Goal: Task Accomplishment & Management: Complete application form

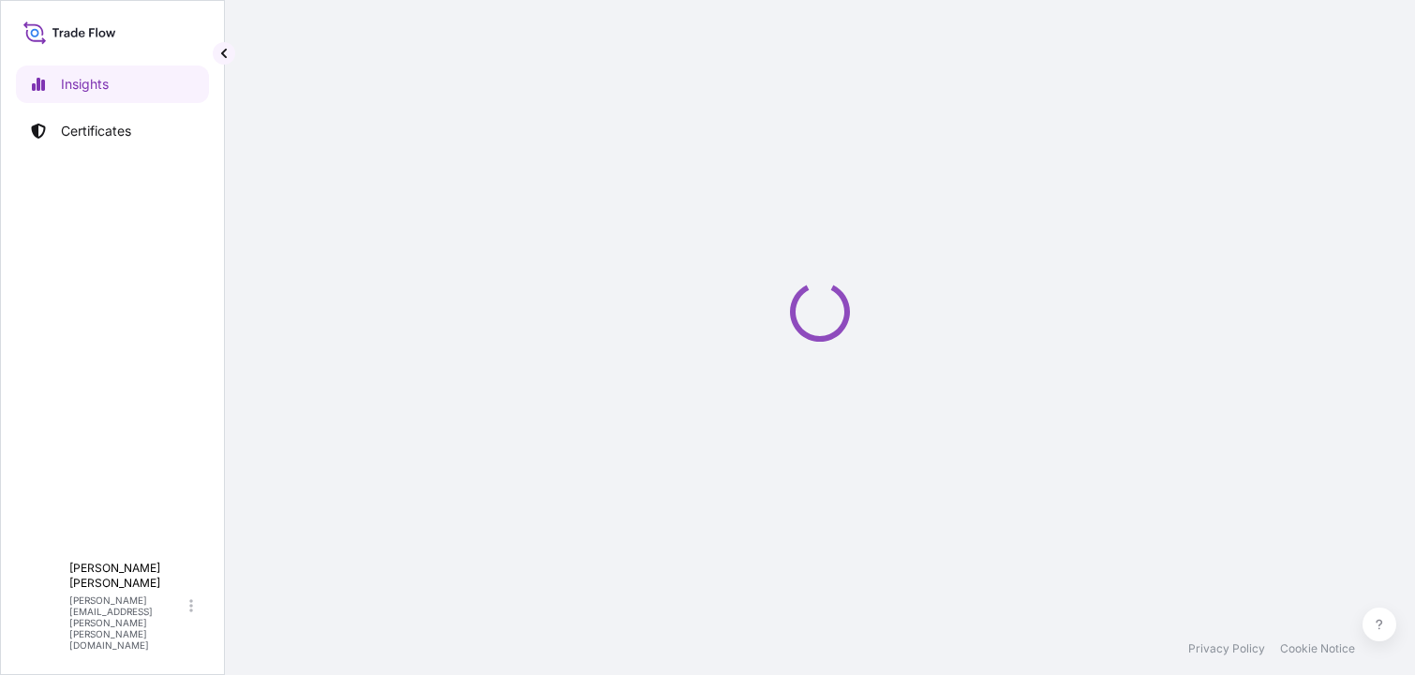
select select "2025"
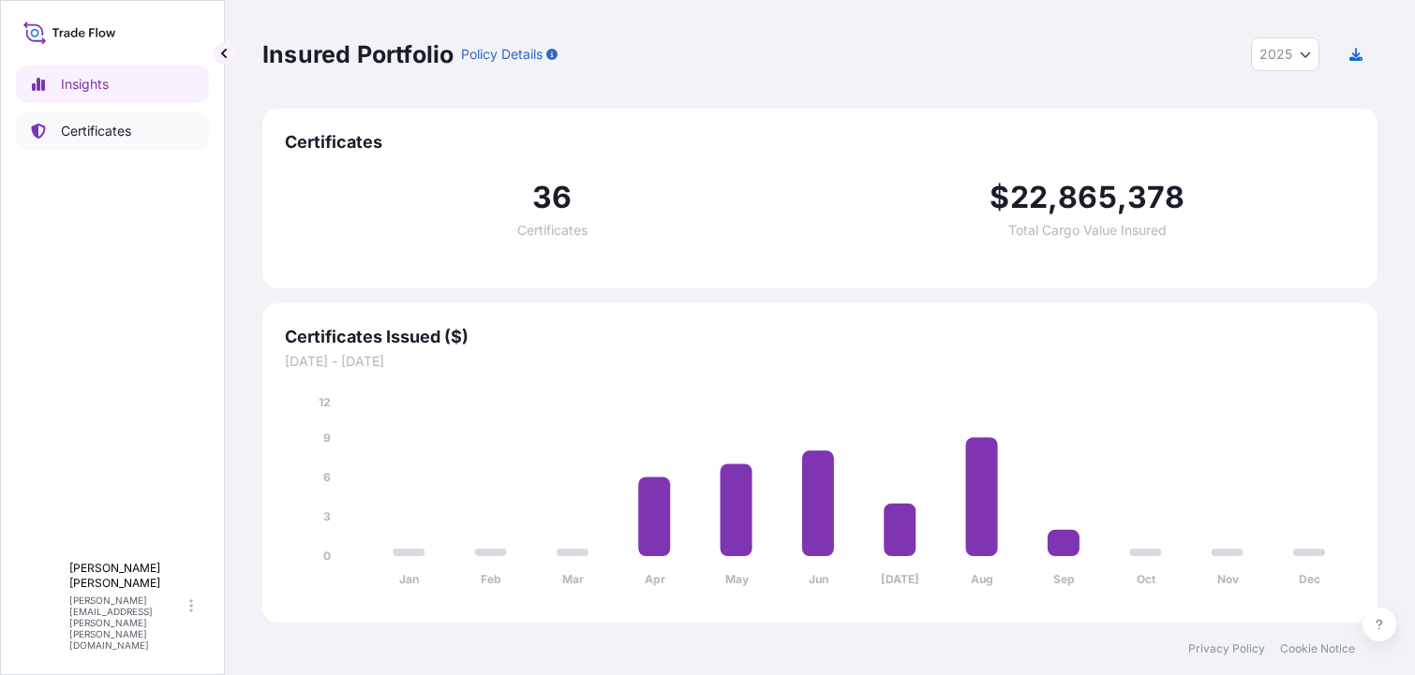
click at [93, 122] on p "Certificates" at bounding box center [96, 131] width 70 height 19
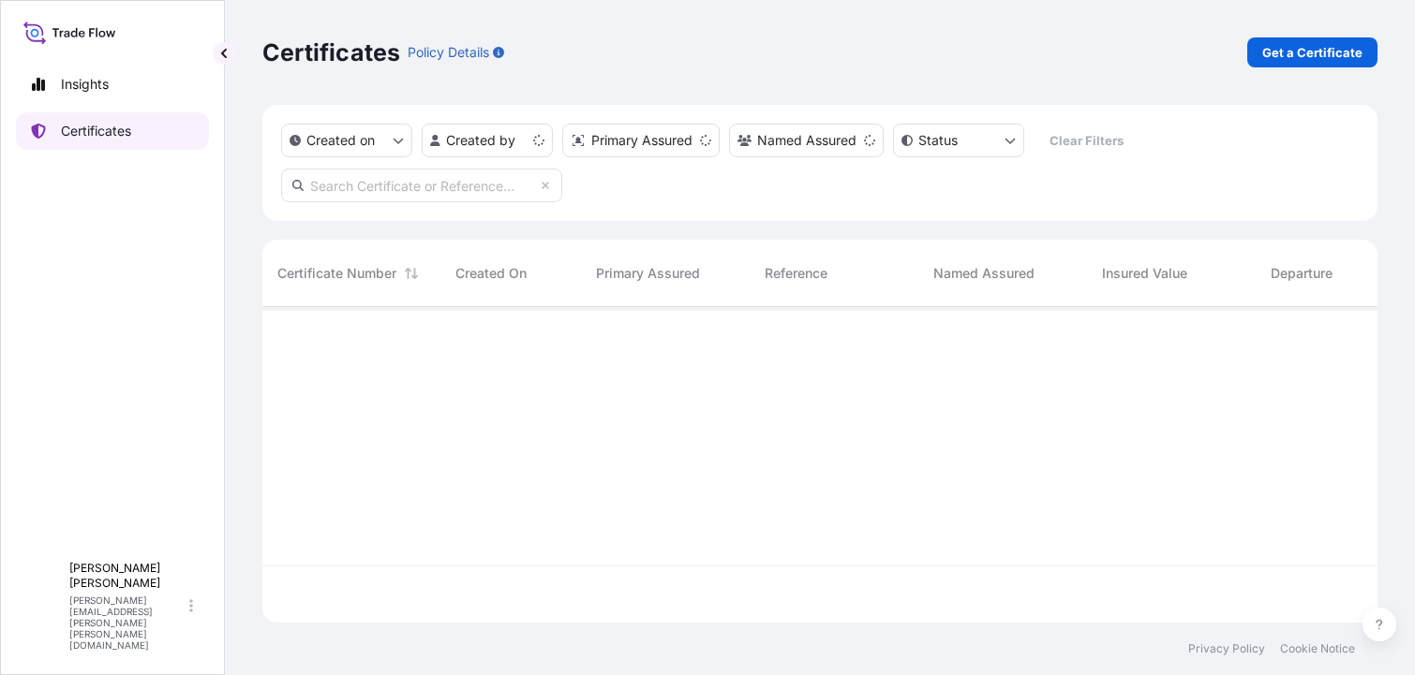
scroll to position [312, 1101]
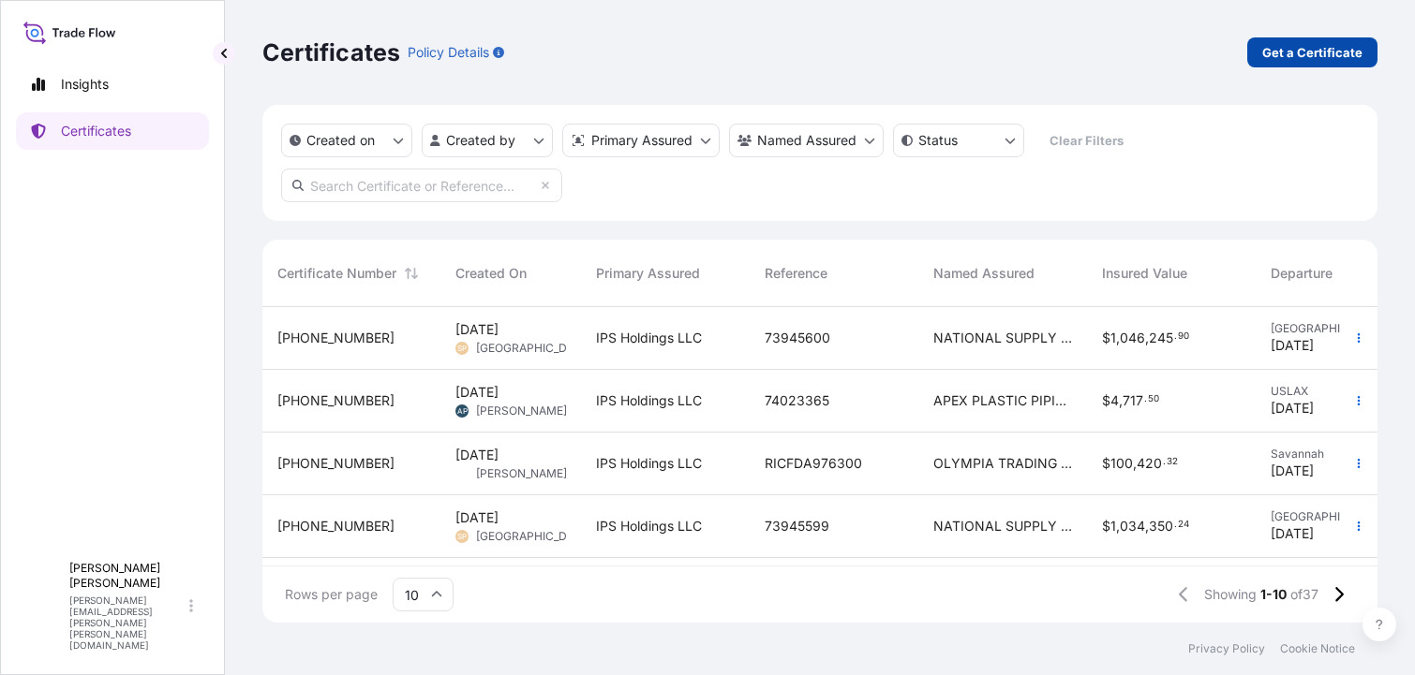
click at [1278, 51] on p "Get a Certificate" at bounding box center [1312, 52] width 100 height 19
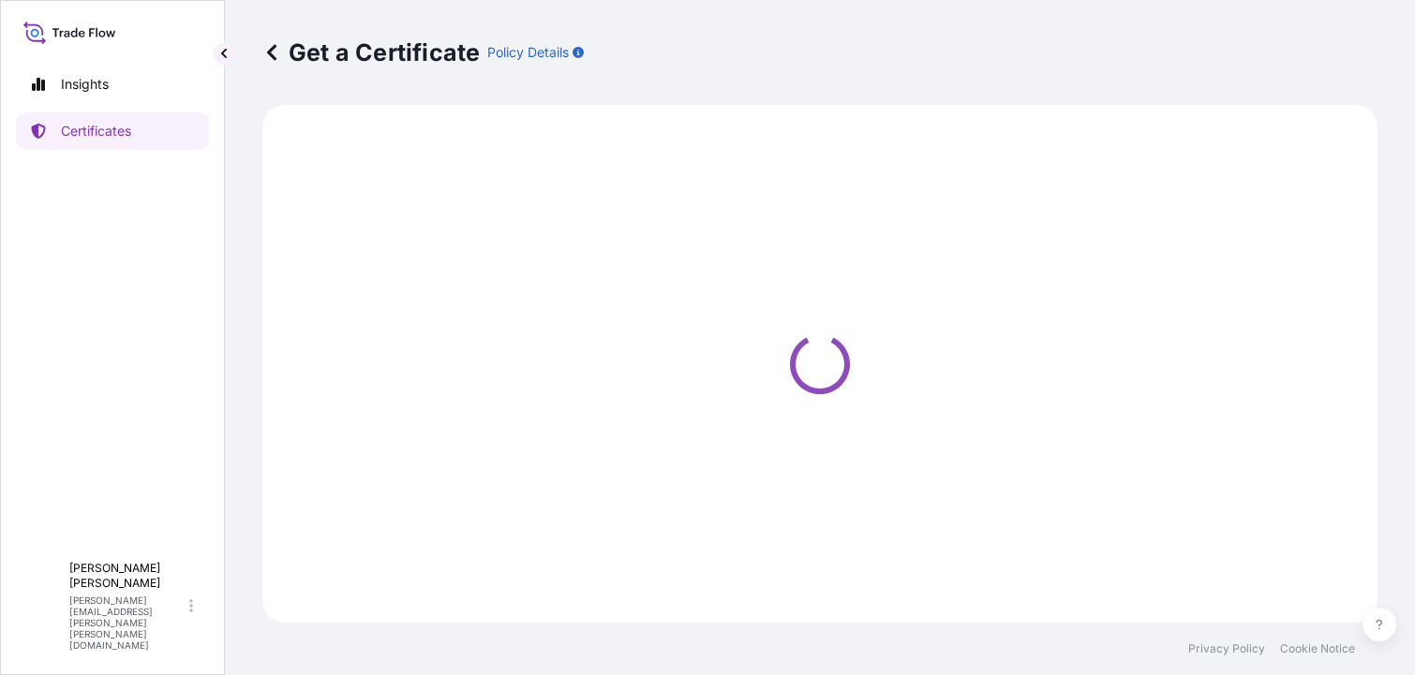
select select "Barge"
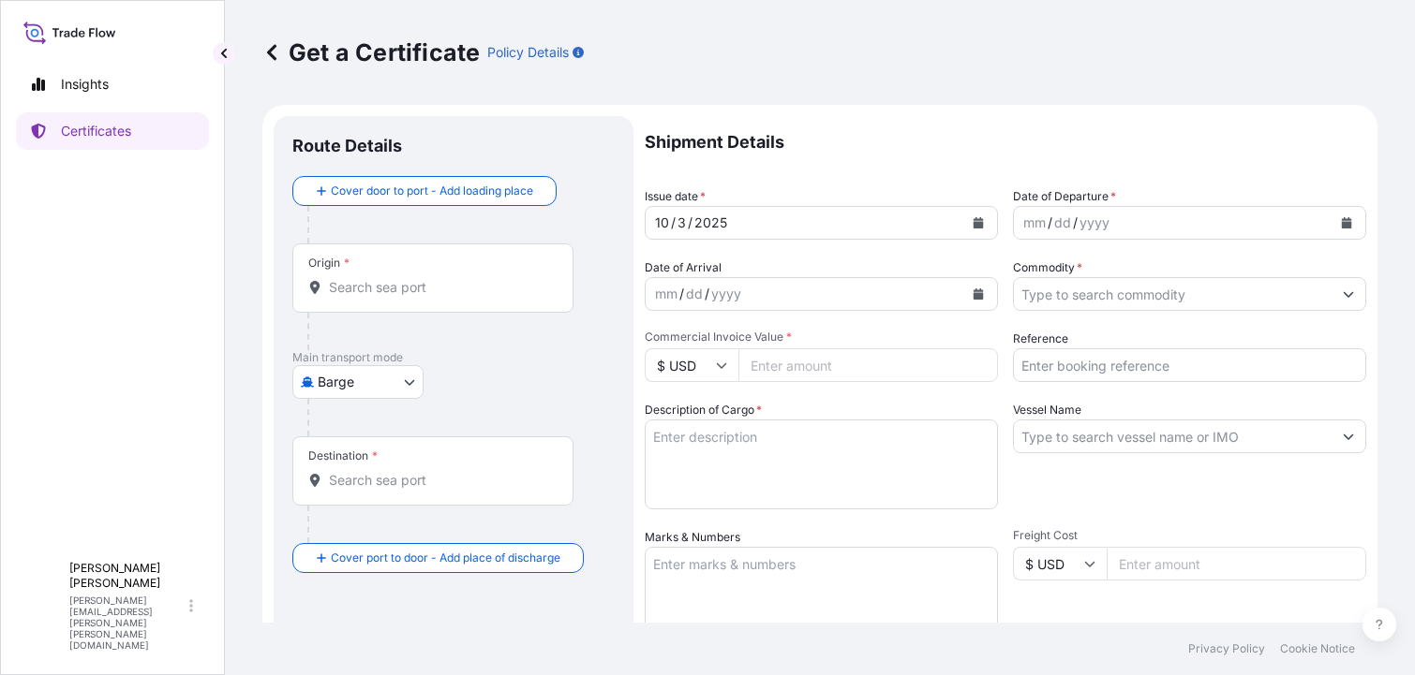
click at [393, 287] on input "Origin *" at bounding box center [439, 287] width 221 height 19
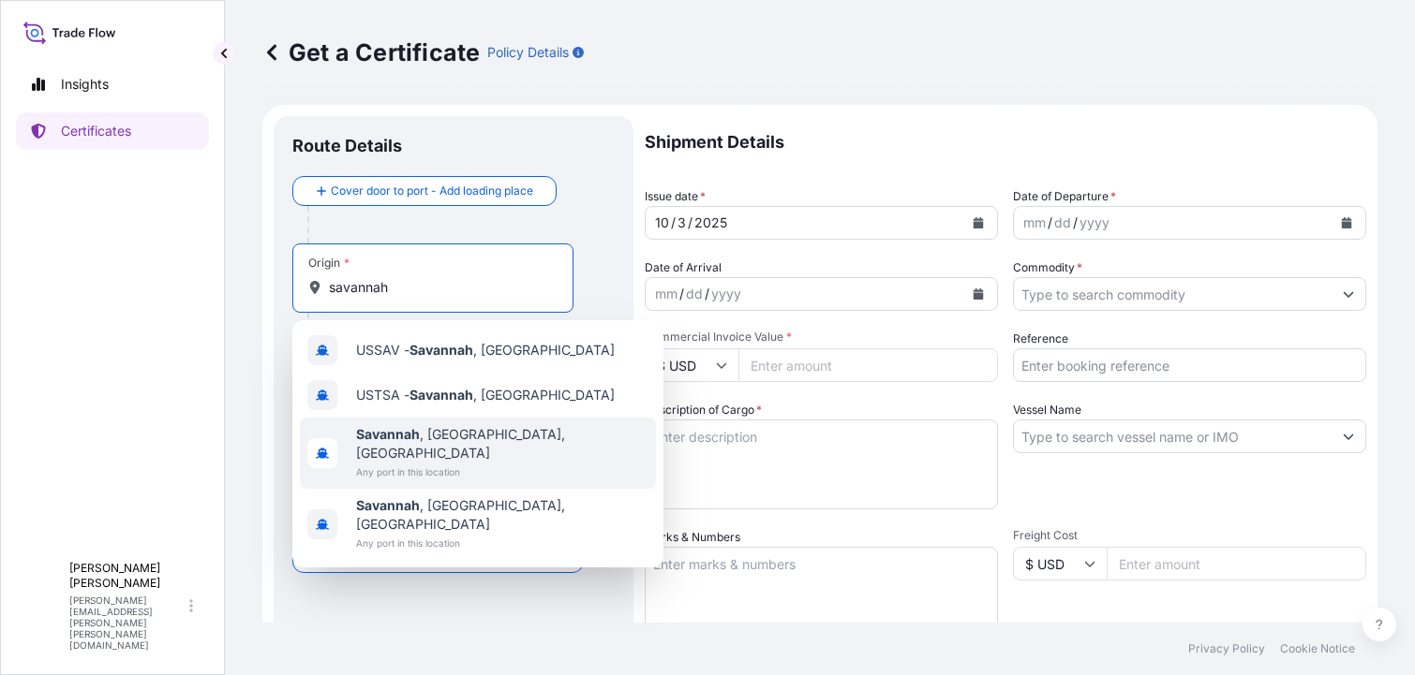
click at [412, 438] on b "Savannah" at bounding box center [388, 434] width 64 height 16
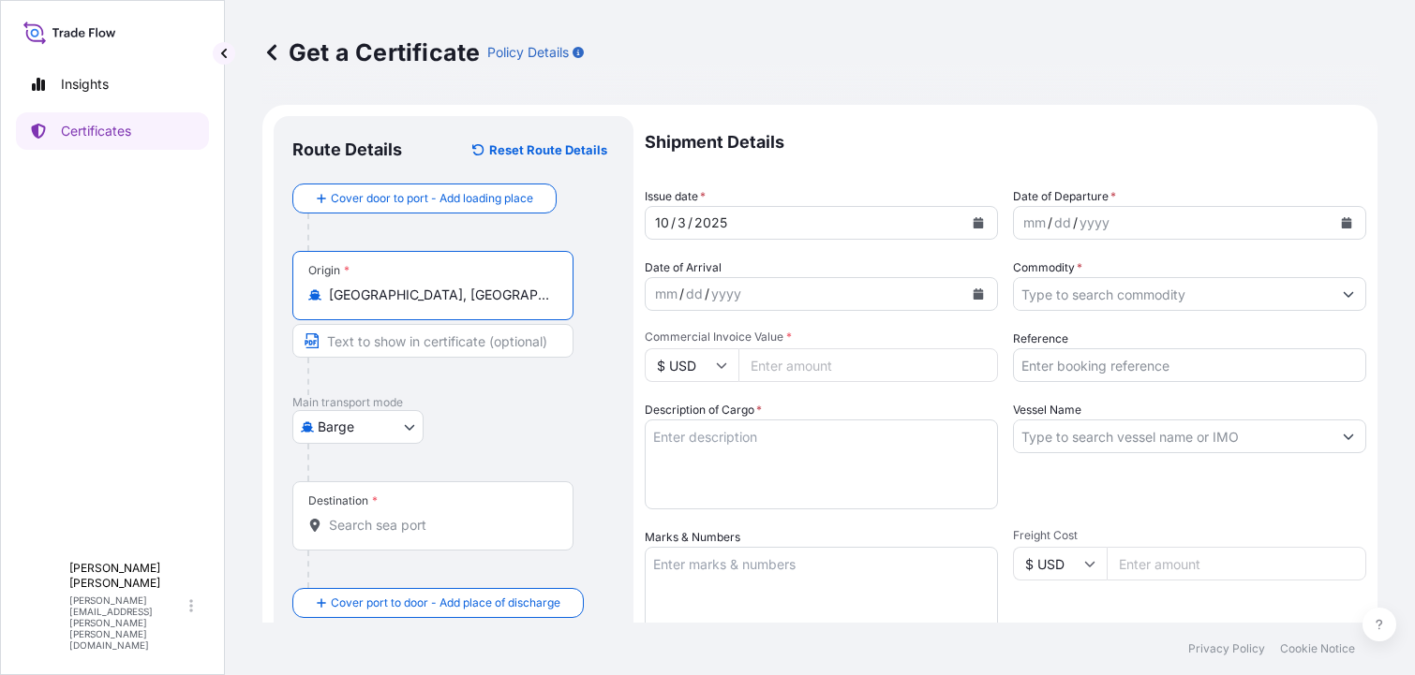
type input "[GEOGRAPHIC_DATA], [GEOGRAPHIC_DATA], [GEOGRAPHIC_DATA]"
click at [409, 424] on body "Insights Certificates L [PERSON_NAME] [PERSON_NAME][EMAIL_ADDRESS][PERSON_NAME]…" at bounding box center [707, 337] width 1415 height 675
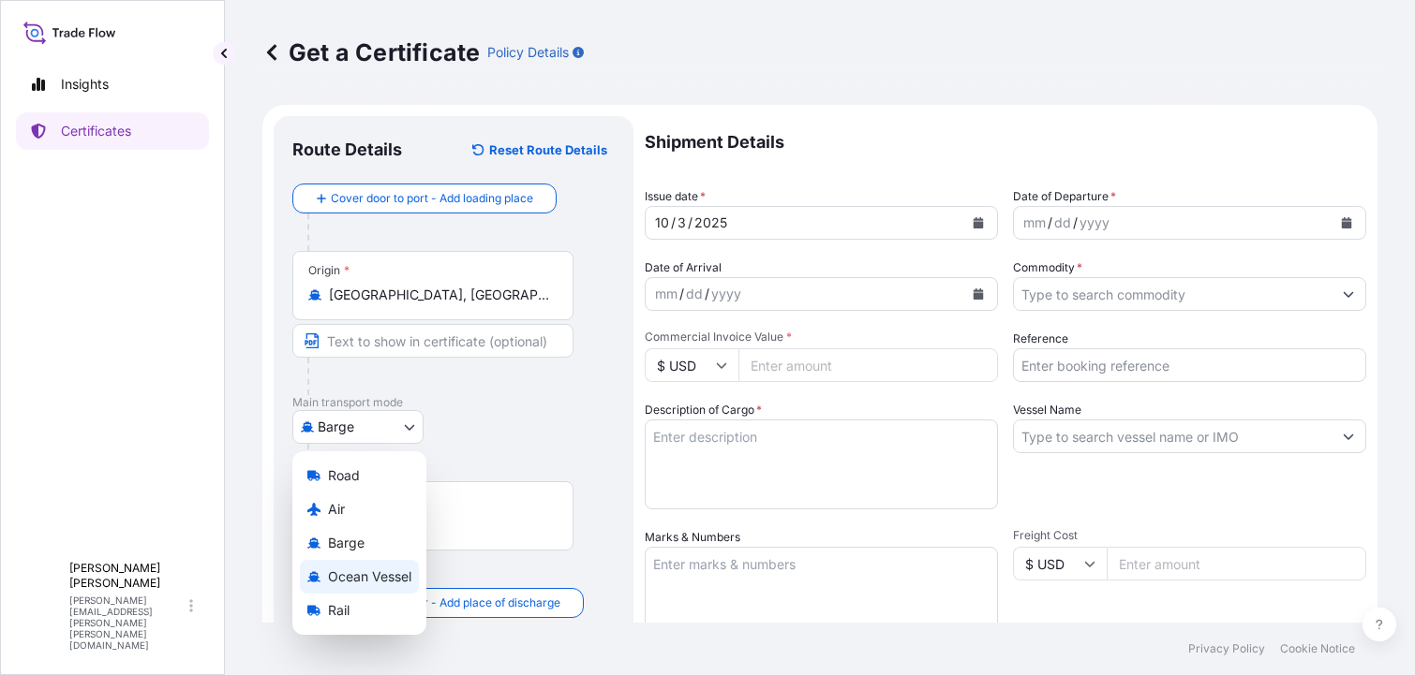
click at [375, 574] on span "Ocean Vessel" at bounding box center [369, 577] width 83 height 19
select select "Ocean Vessel"
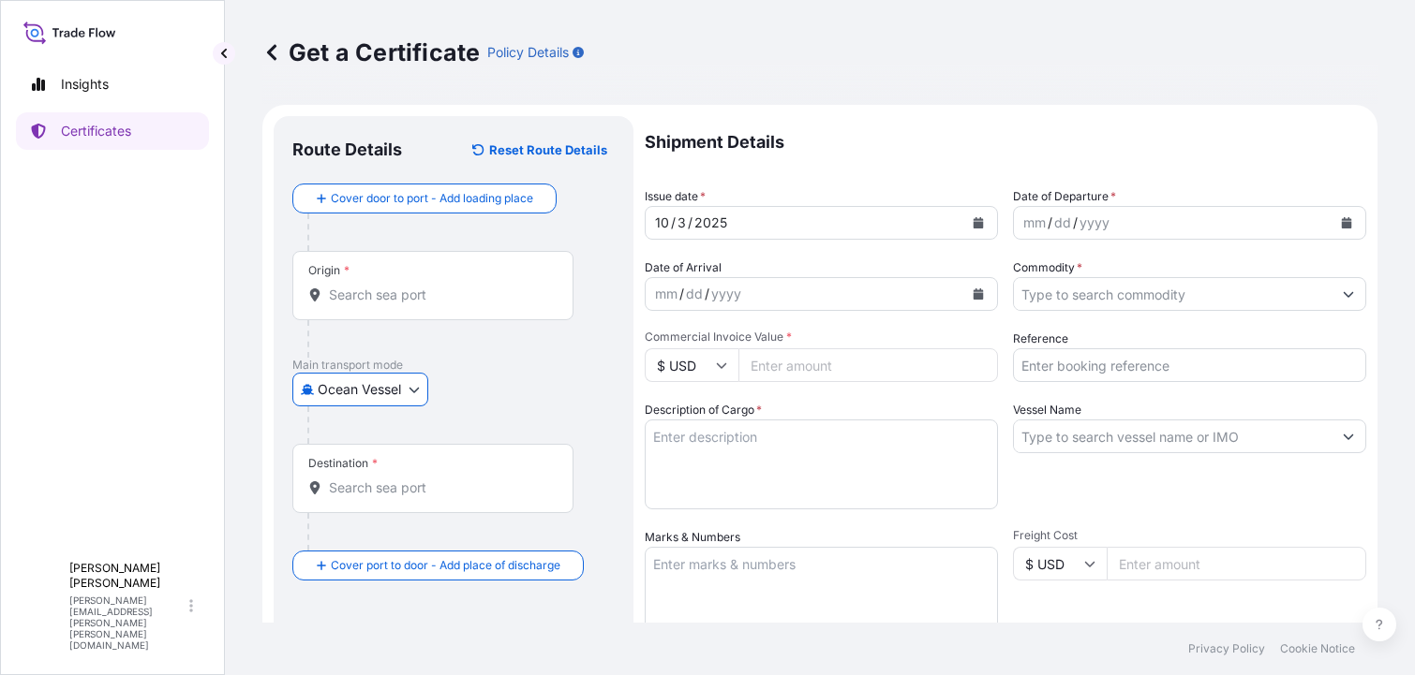
click at [356, 488] on input "Destination *" at bounding box center [439, 488] width 221 height 19
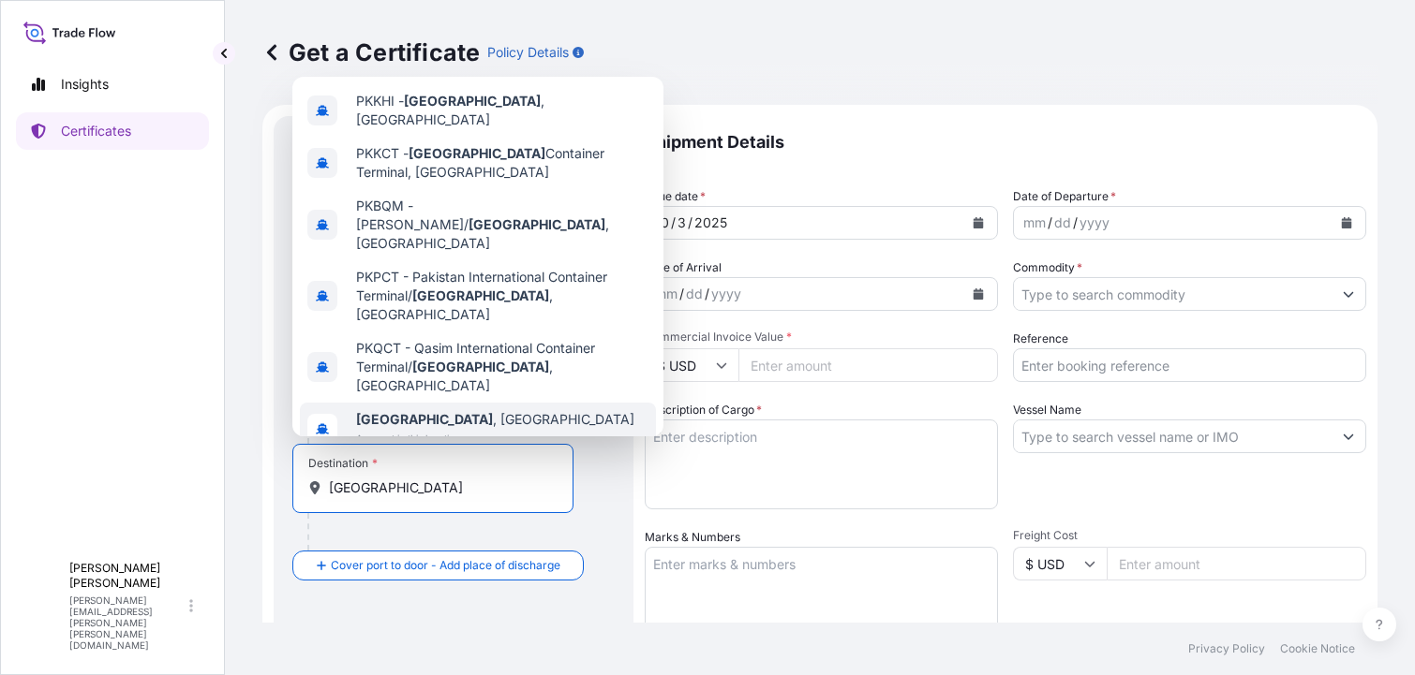
click at [453, 410] on span "[GEOGRAPHIC_DATA] , [GEOGRAPHIC_DATA]" at bounding box center [495, 419] width 278 height 19
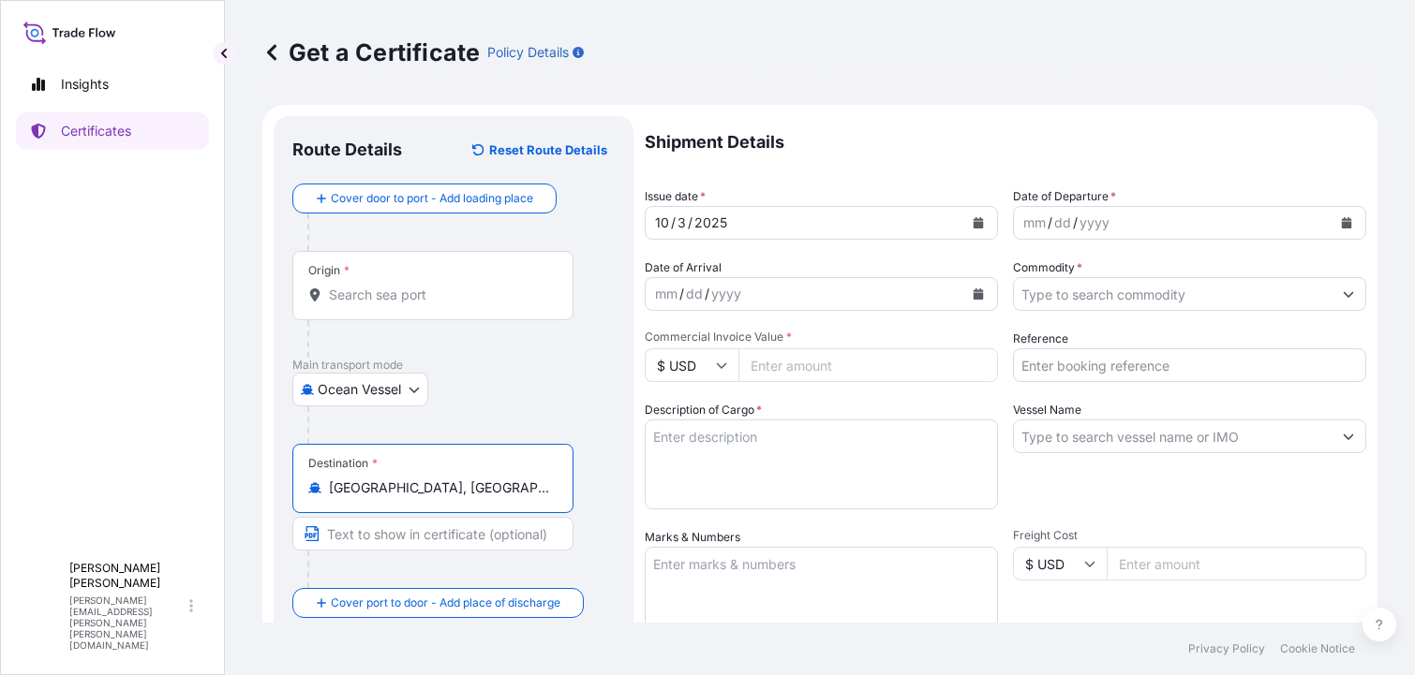
type input "[GEOGRAPHIC_DATA], [GEOGRAPHIC_DATA]"
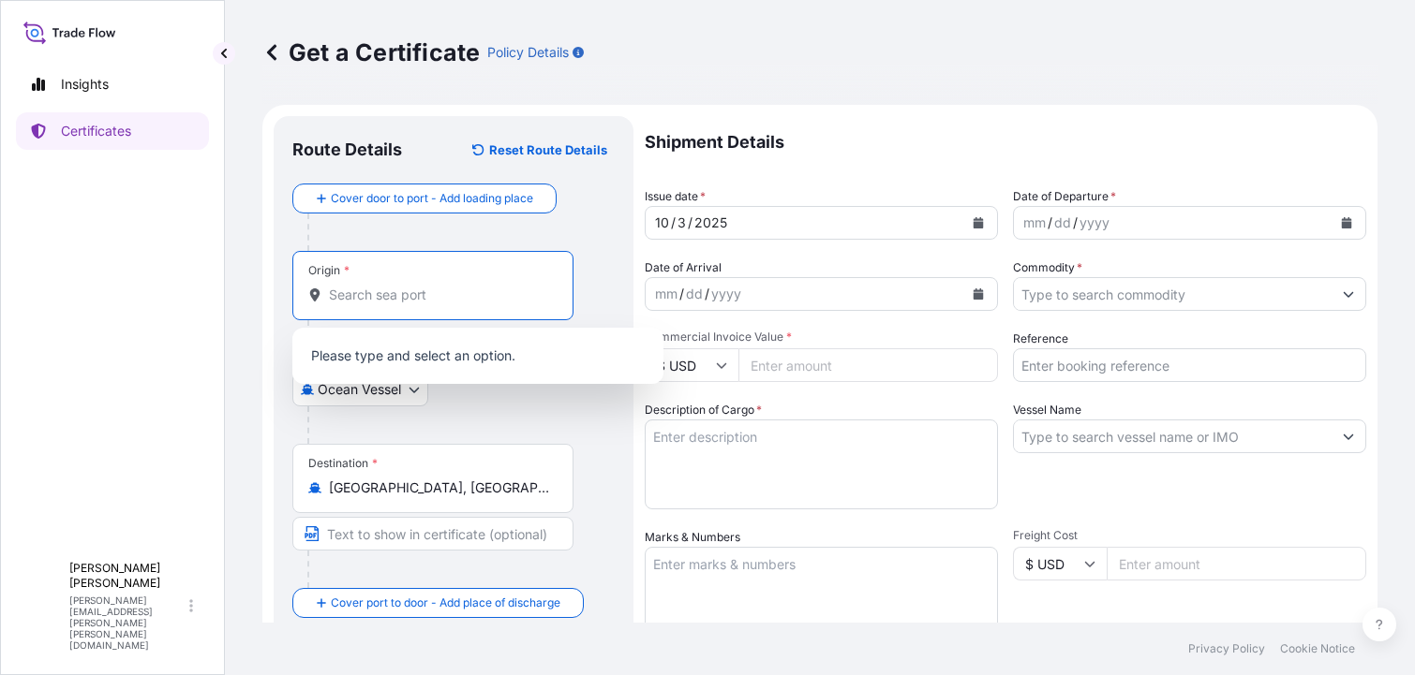
click at [395, 291] on input "Origin *" at bounding box center [439, 295] width 221 height 19
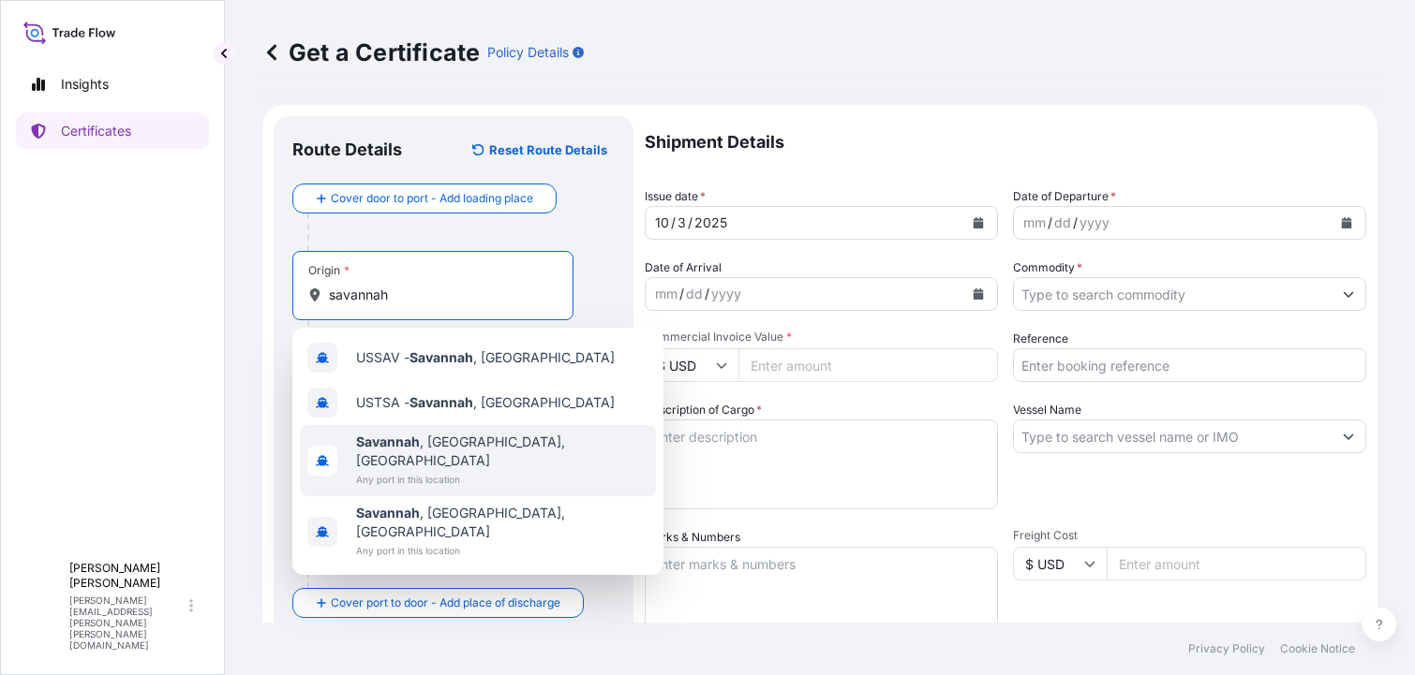
click at [396, 435] on b "Savannah" at bounding box center [388, 442] width 64 height 16
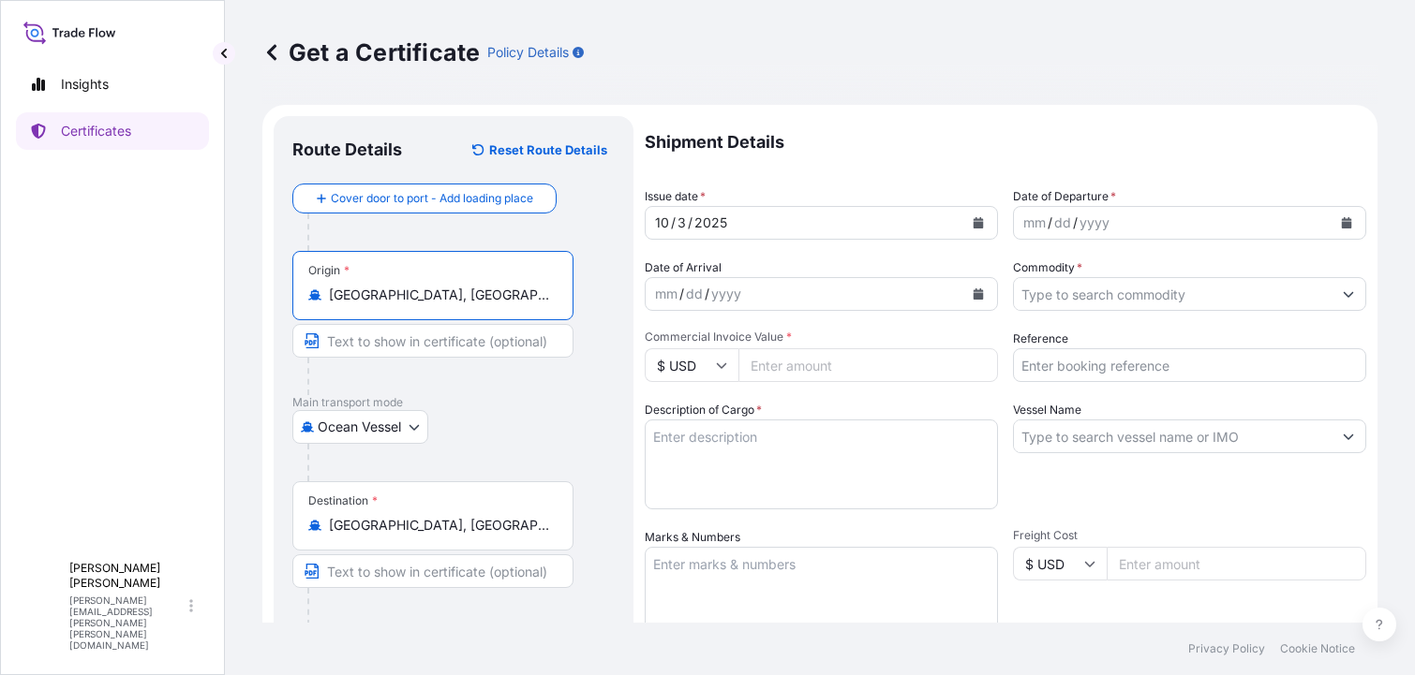
type input "[GEOGRAPHIC_DATA], [GEOGRAPHIC_DATA], [GEOGRAPHIC_DATA]"
click at [680, 292] on div "/" at bounding box center [681, 294] width 5 height 22
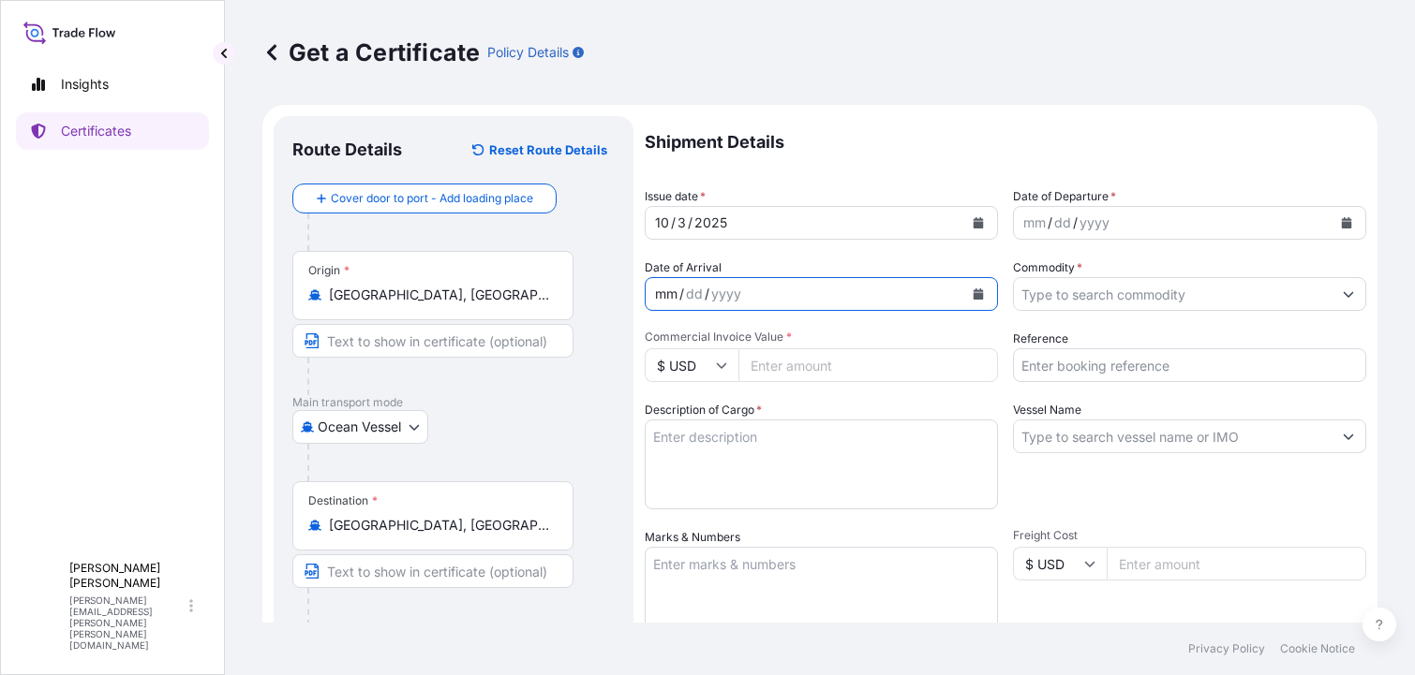
click at [651, 295] on div "mm / dd / yyyy" at bounding box center [804, 294] width 318 height 34
drag, startPoint x: 654, startPoint y: 296, endPoint x: 748, endPoint y: 315, distance: 95.5
click at [670, 301] on div "mm" at bounding box center [666, 294] width 26 height 22
drag, startPoint x: 1020, startPoint y: 227, endPoint x: 1047, endPoint y: 226, distance: 27.2
click at [1021, 227] on div "mm" at bounding box center [1034, 223] width 26 height 22
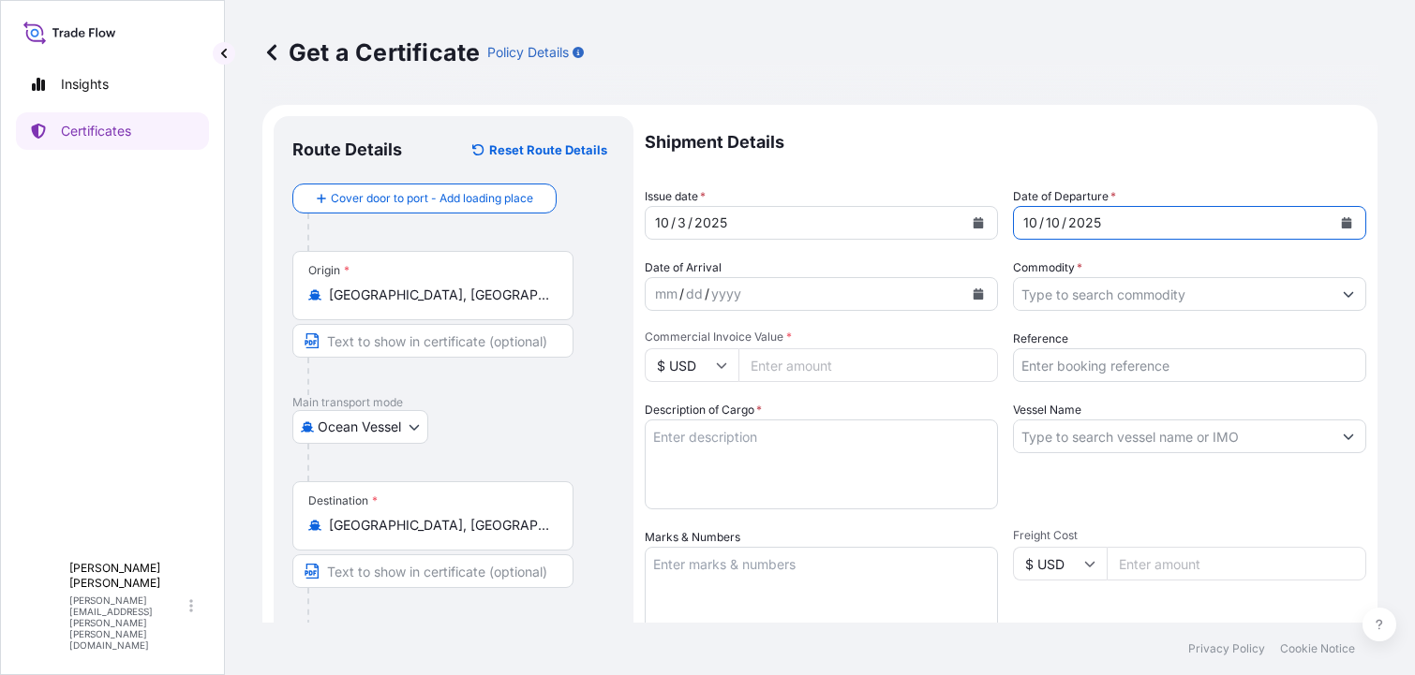
click at [658, 289] on div "mm" at bounding box center [666, 294] width 26 height 22
click at [1343, 299] on icon "Show suggestions" at bounding box center [1348, 294] width 11 height 11
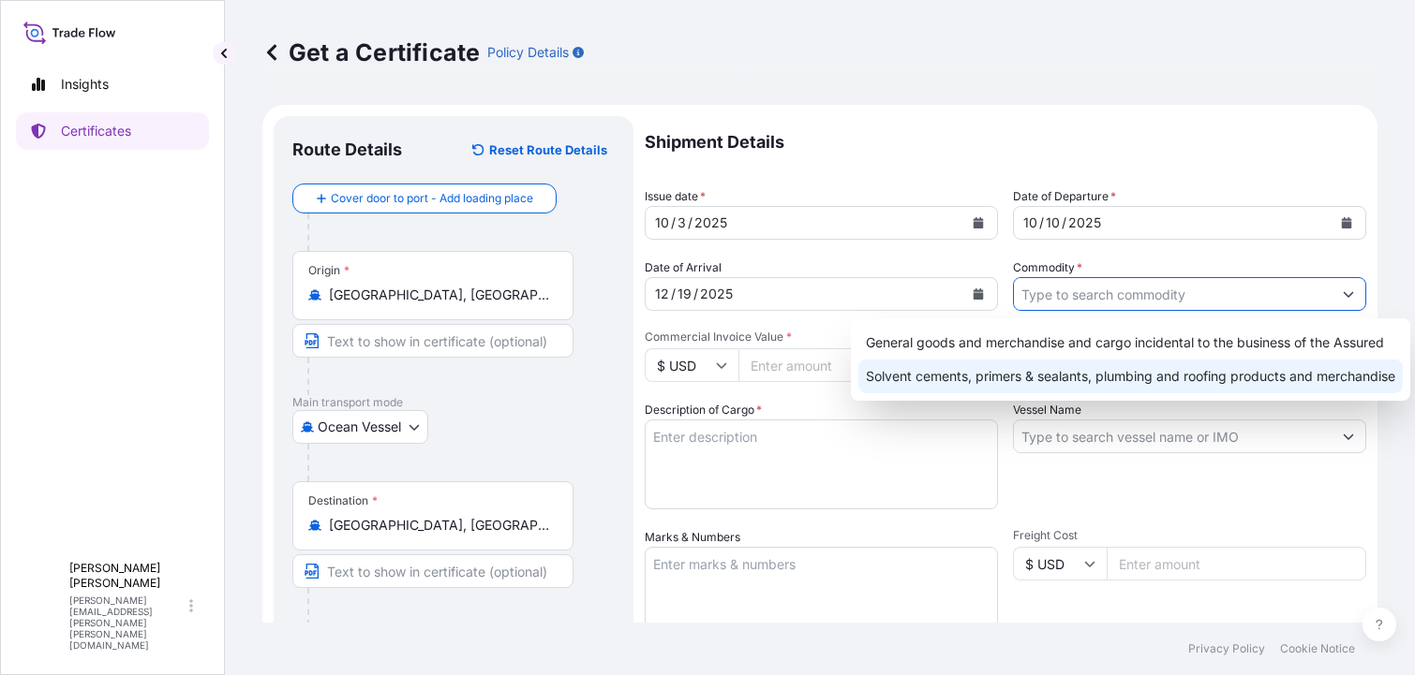
click at [1147, 371] on div "Solvent cements, primers & sealants, plumbing and roofing products and merchand…" at bounding box center [1130, 377] width 544 height 34
type input "Solvent cements, primers & sealants, plumbing and roofing products and merchand…"
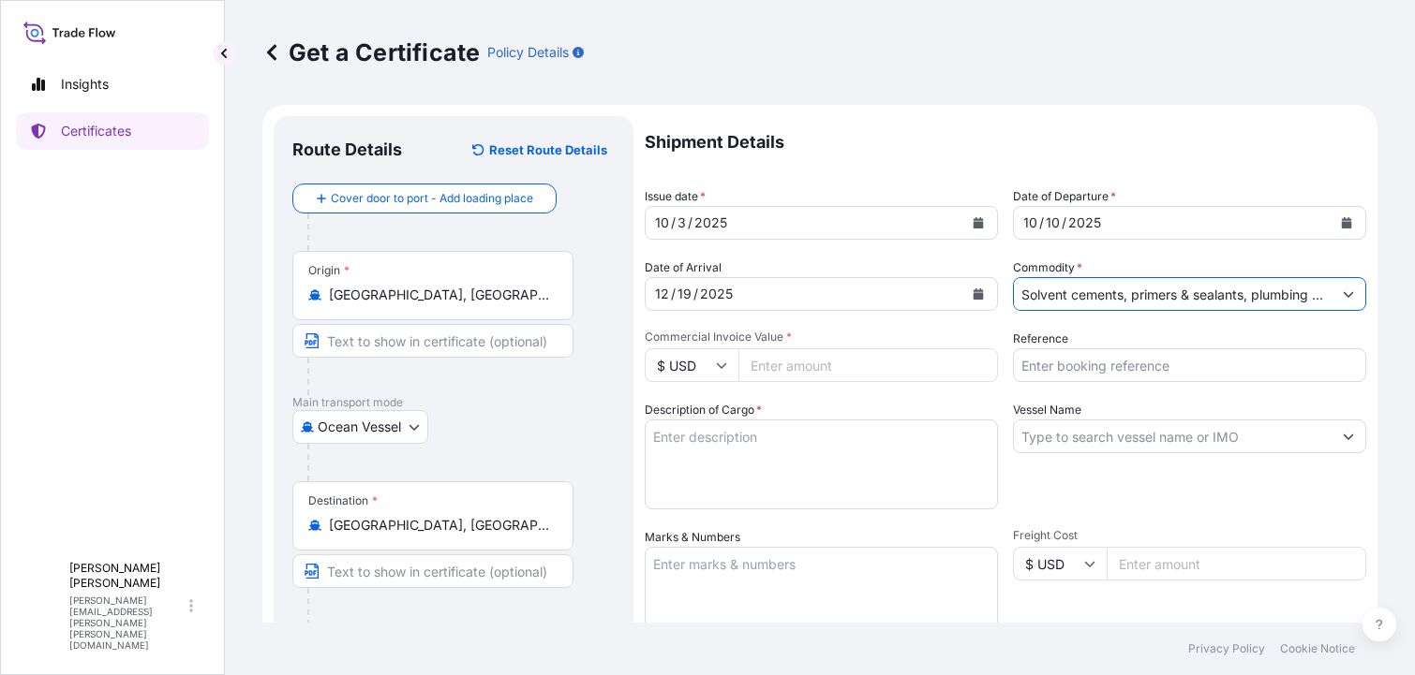
click at [785, 363] on input "Commercial Invoice Value *" at bounding box center [868, 366] width 260 height 34
type input "86638.56"
click at [1150, 372] on input "Reference" at bounding box center [1189, 366] width 353 height 34
type input "RICFJC473800"
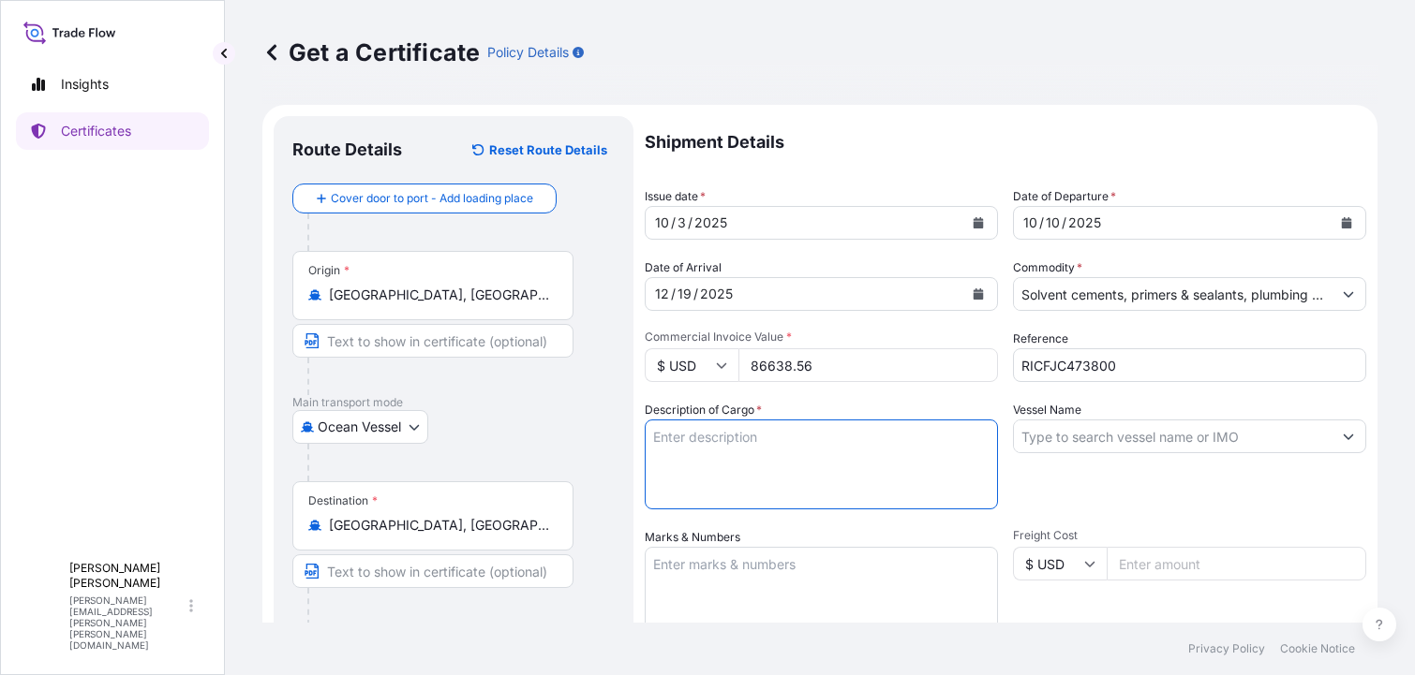
click at [751, 444] on textarea "Description of Cargo *" at bounding box center [821, 465] width 353 height 90
type textarea "SOLVENT CEMENT"
click at [1197, 437] on input "Vessel Name" at bounding box center [1173, 437] width 318 height 34
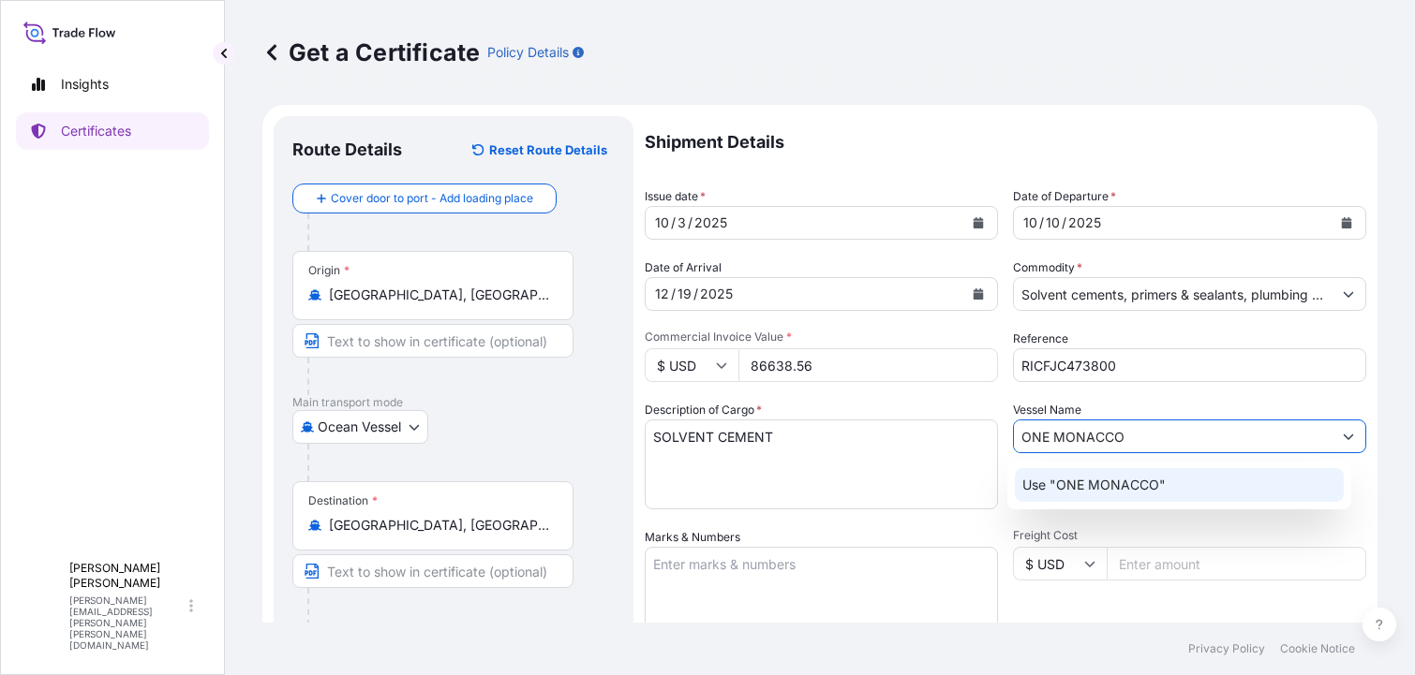
click at [1122, 471] on div "Use "ONE MONACCO"" at bounding box center [1180, 485] width 330 height 34
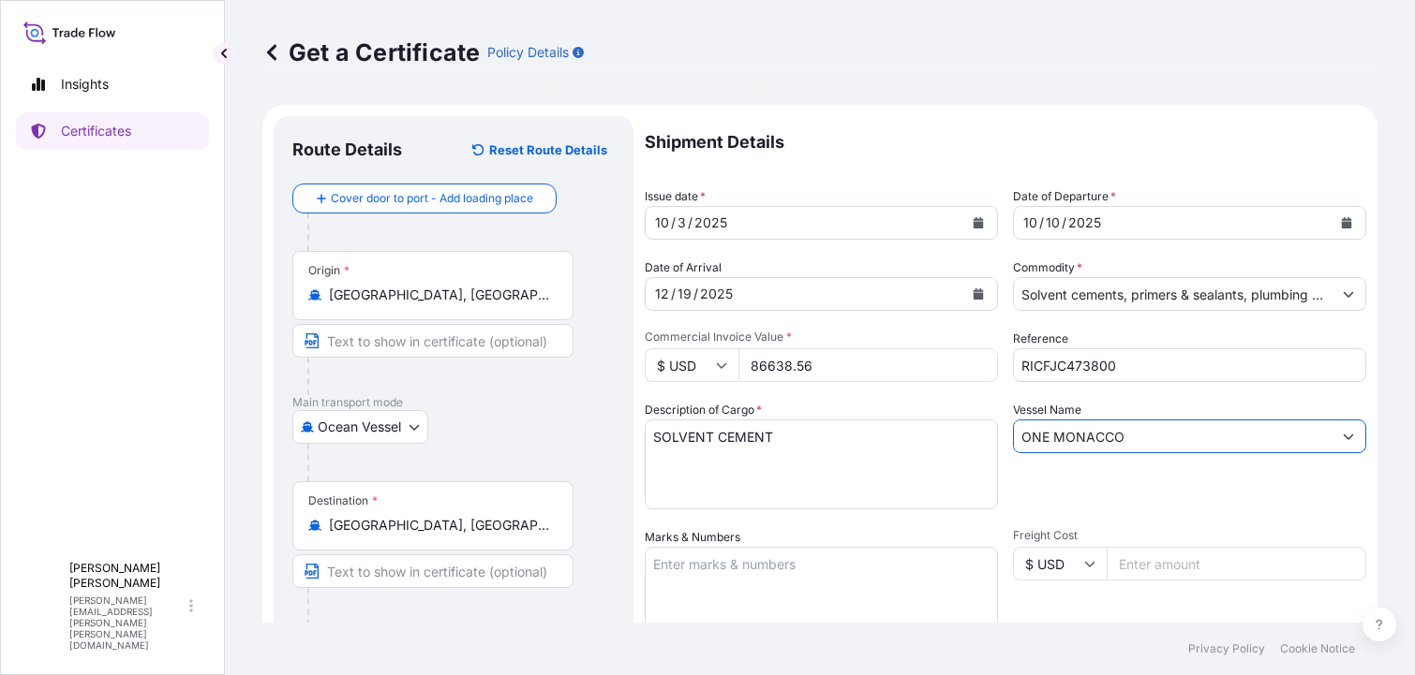
scroll to position [187, 0]
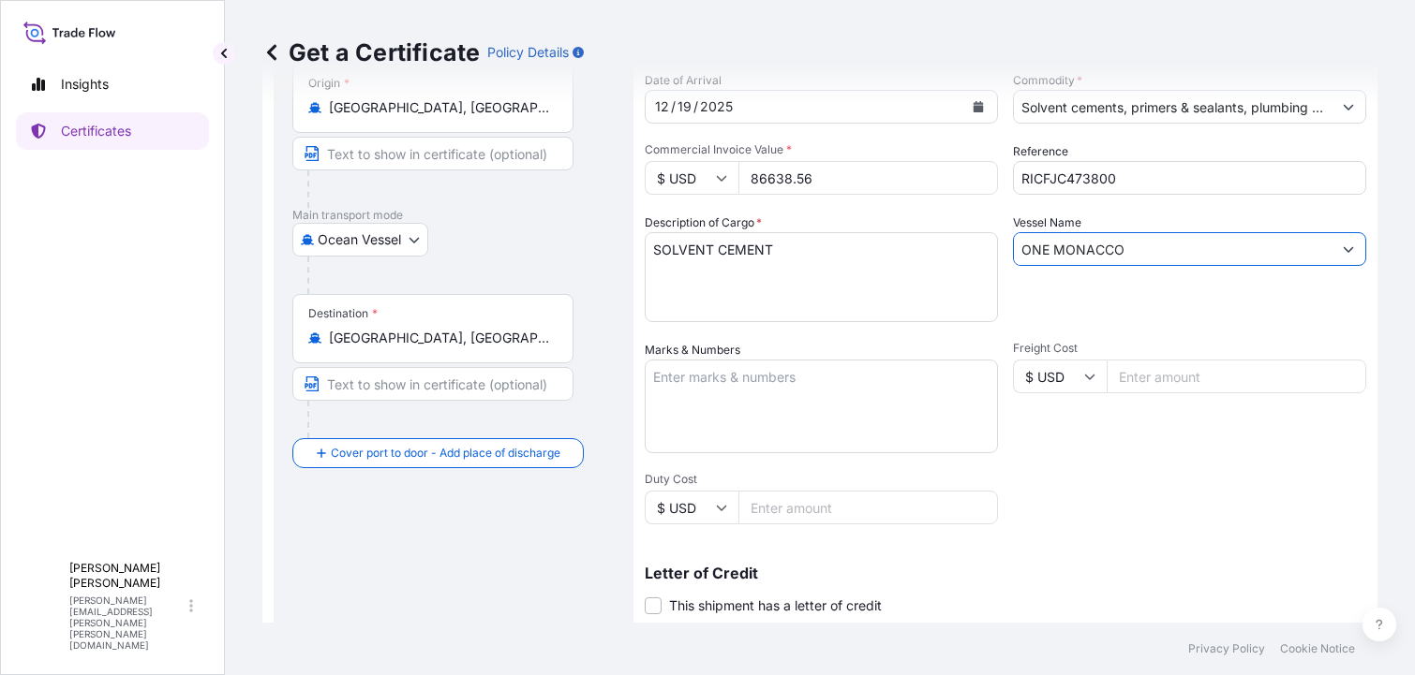
type input "ONE MONACCO"
click at [699, 378] on textarea "Marks & Numbers" at bounding box center [821, 407] width 353 height 94
type textarea "CONTAINER FCIU5335558 SEAL 365979"
click at [804, 507] on input "Duty Cost" at bounding box center [868, 508] width 260 height 34
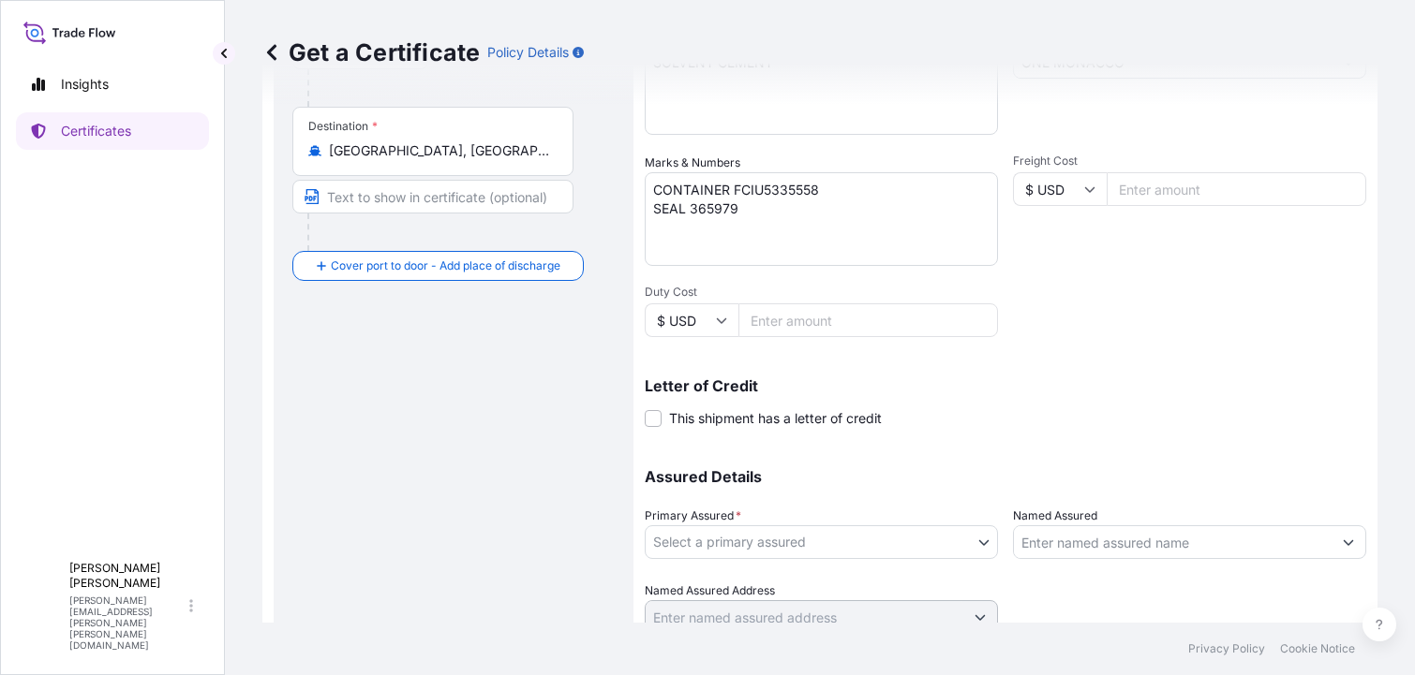
scroll to position [450, 0]
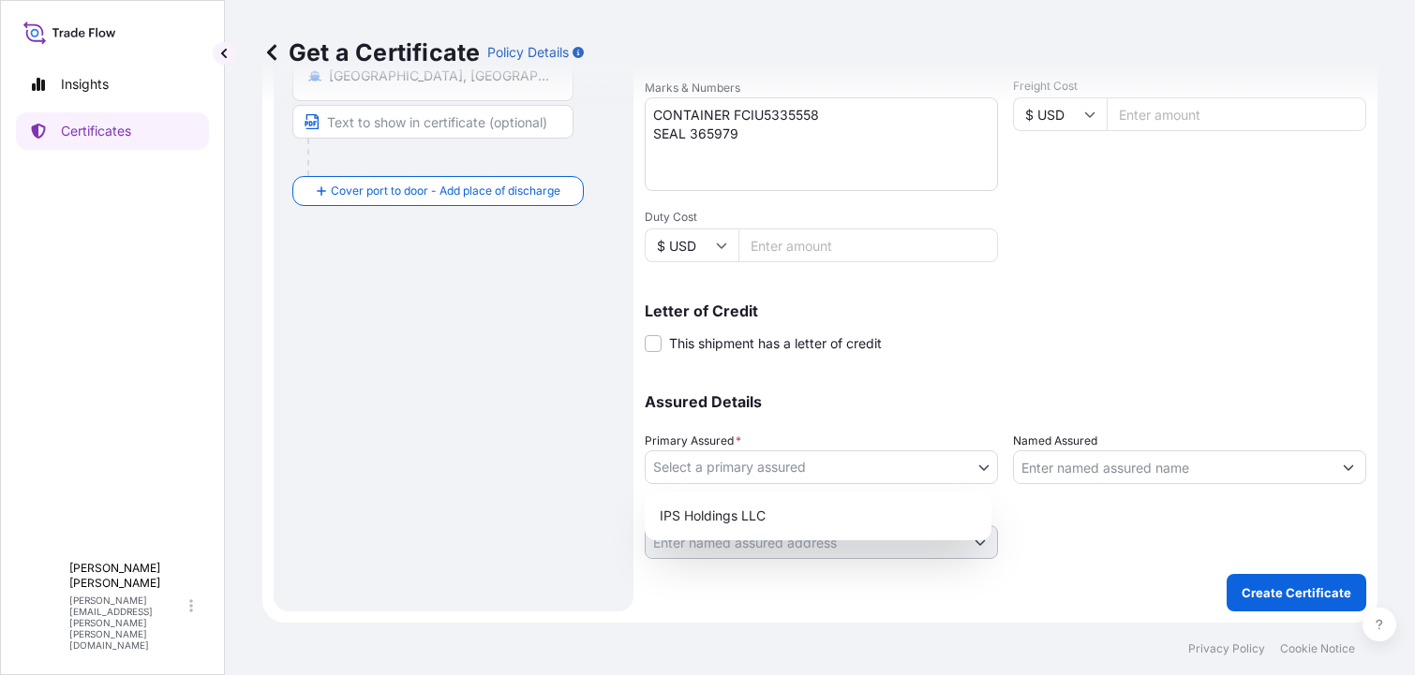
click at [973, 465] on body "Insights Certificates L [PERSON_NAME] [PERSON_NAME][EMAIL_ADDRESS][PERSON_NAME]…" at bounding box center [707, 337] width 1415 height 675
click at [784, 517] on div "IPS Holdings LLC" at bounding box center [818, 516] width 332 height 34
select select "31512"
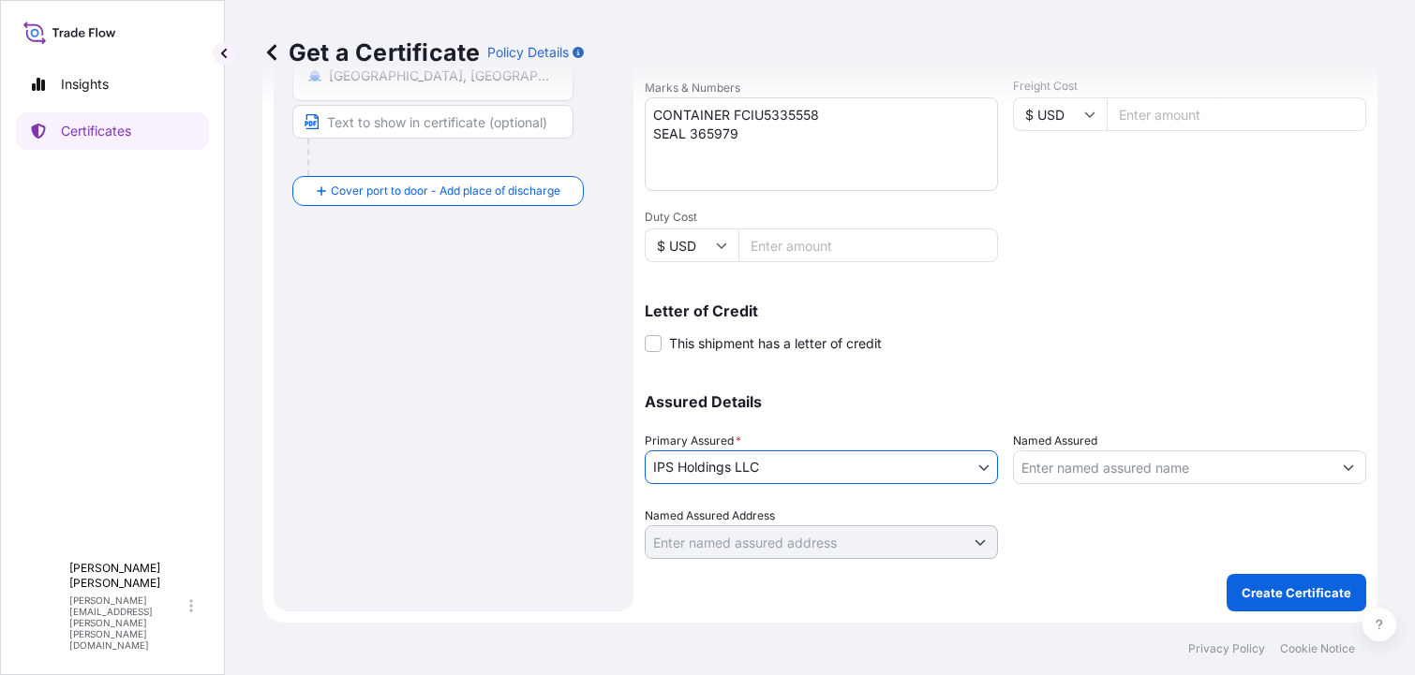
click at [1343, 468] on icon "Show suggestions" at bounding box center [1348, 467] width 11 height 11
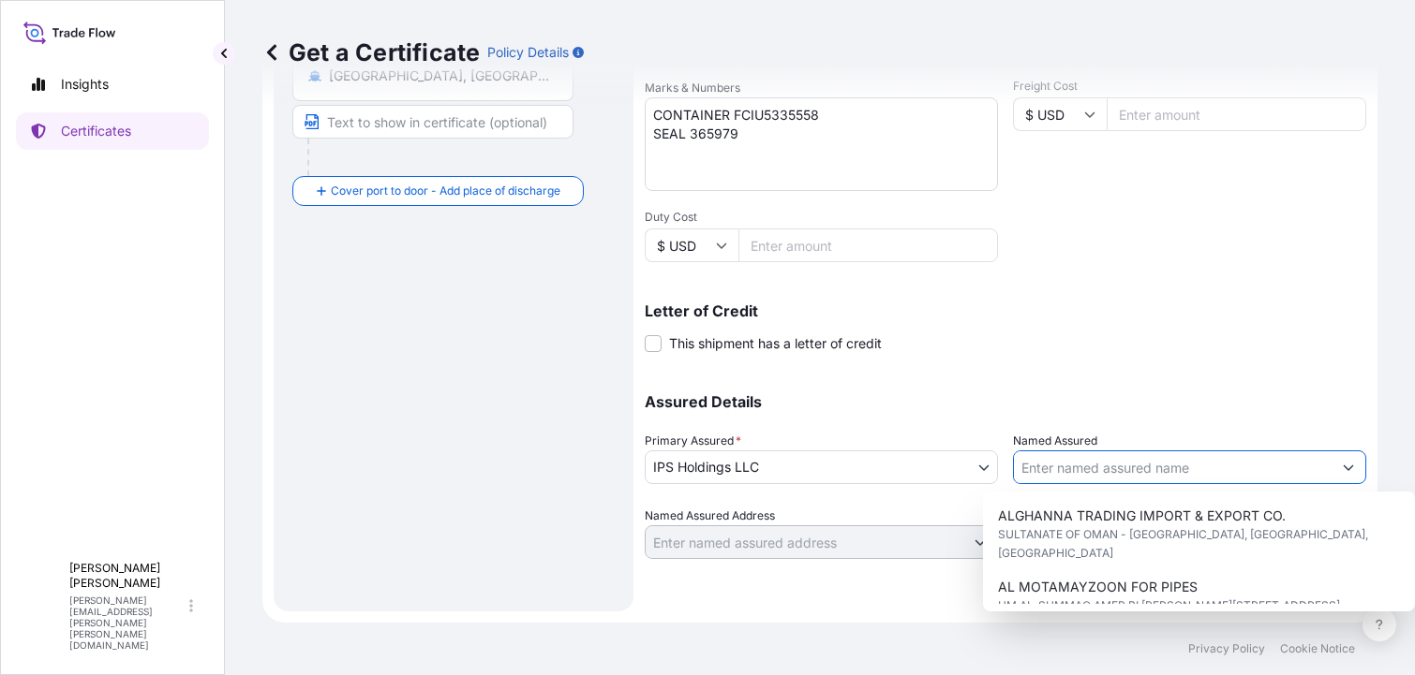
scroll to position [468, 0]
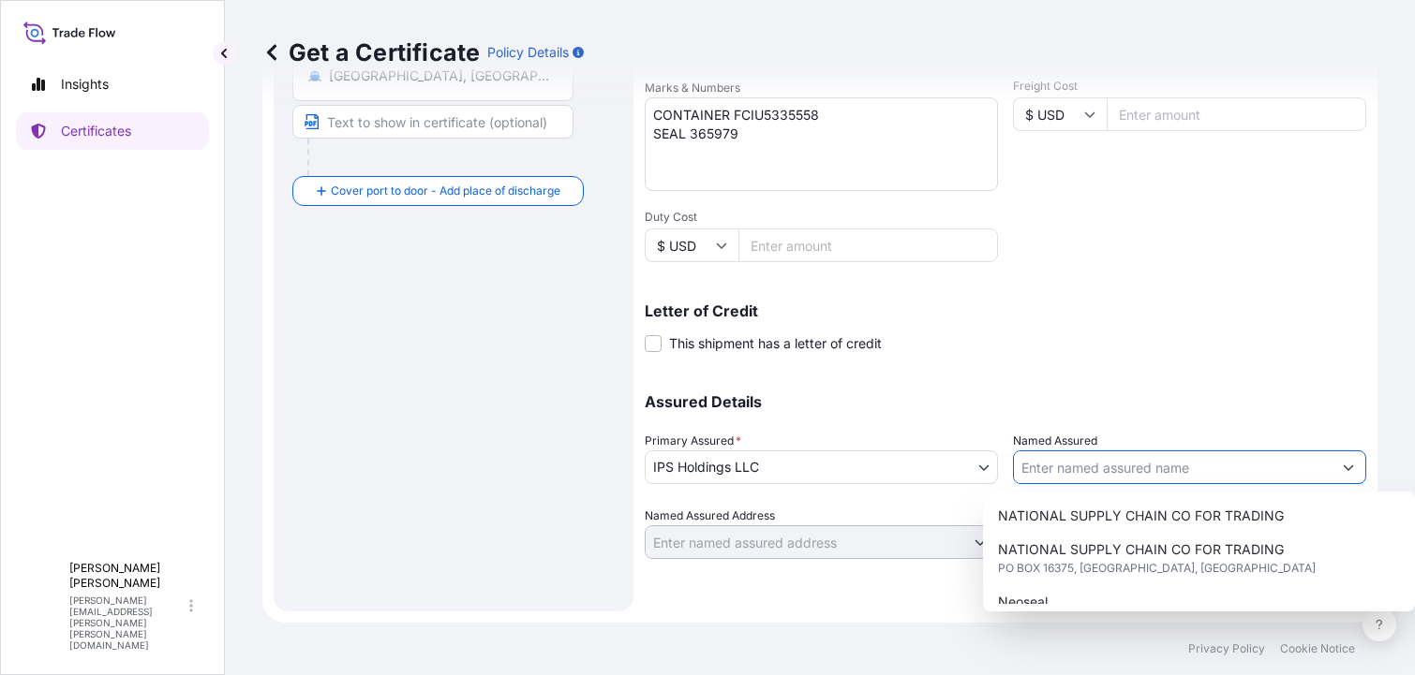
click at [1083, 627] on span "OLYMPIA TRADING CO." at bounding box center [1073, 636] width 150 height 19
type input "OLYMPIA TRADING CO."
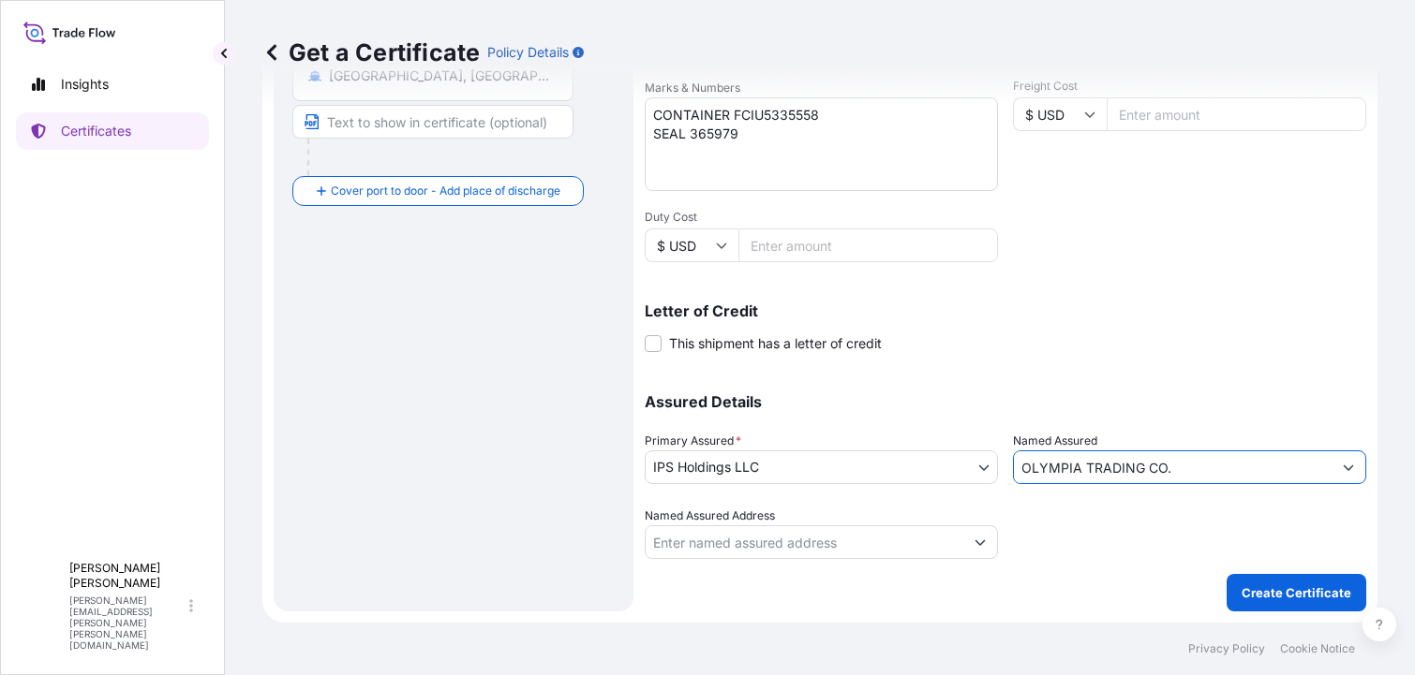
click at [976, 542] on icon "Show suggestions" at bounding box center [980, 544] width 10 height 6
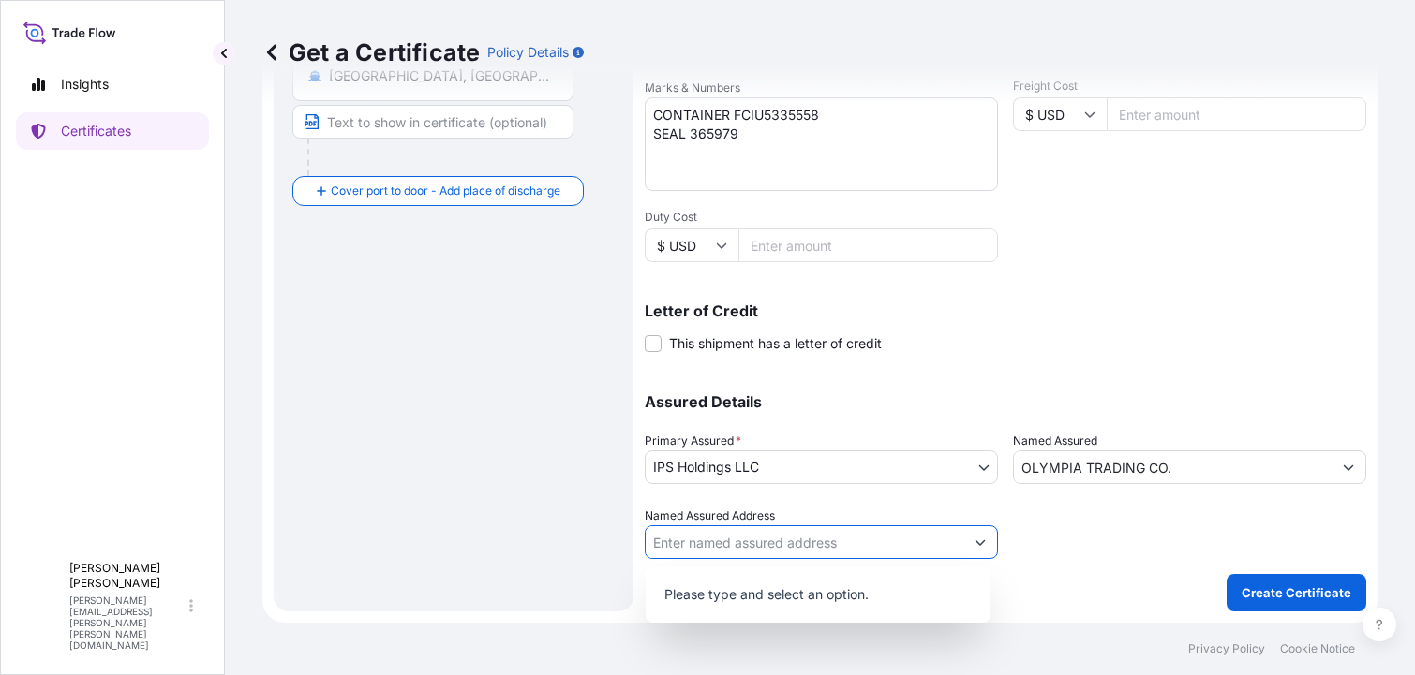
click at [813, 545] on input "Named Assured Address" at bounding box center [804, 543] width 318 height 34
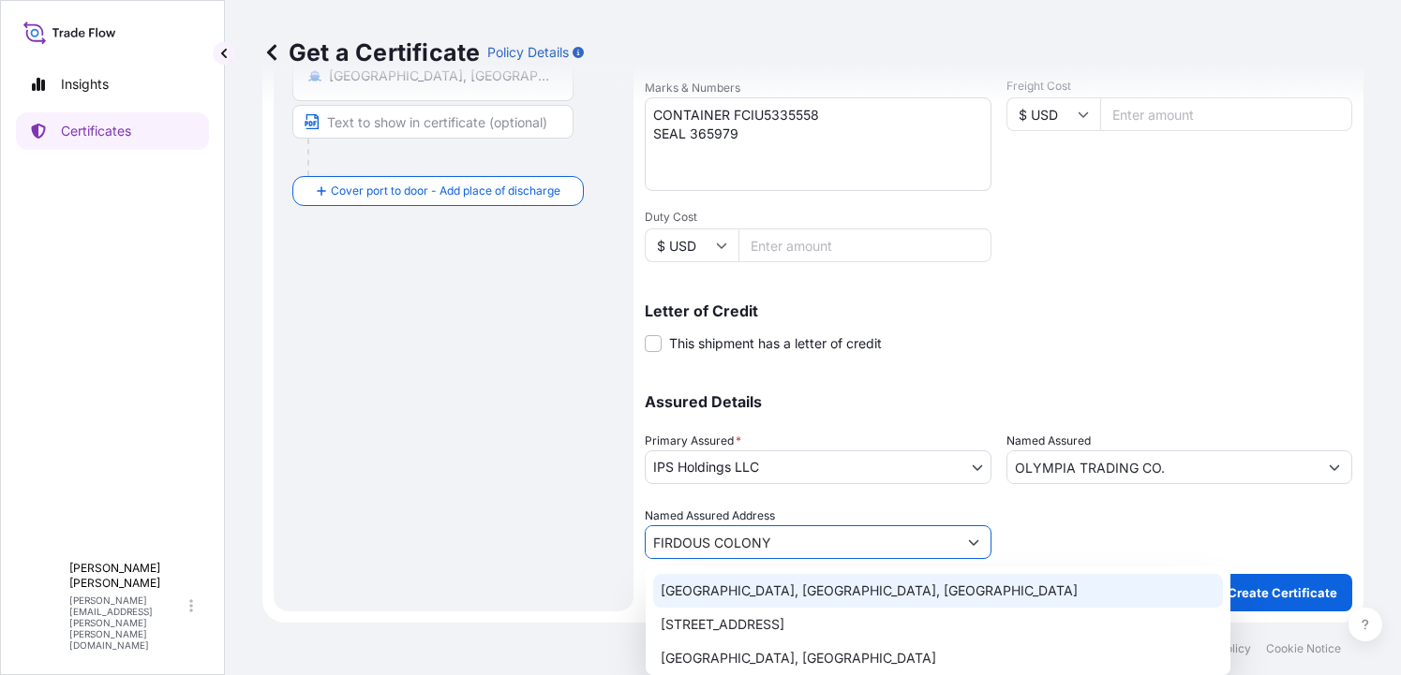
click at [784, 544] on input "FIRDOUS COLONY" at bounding box center [800, 543] width 311 height 34
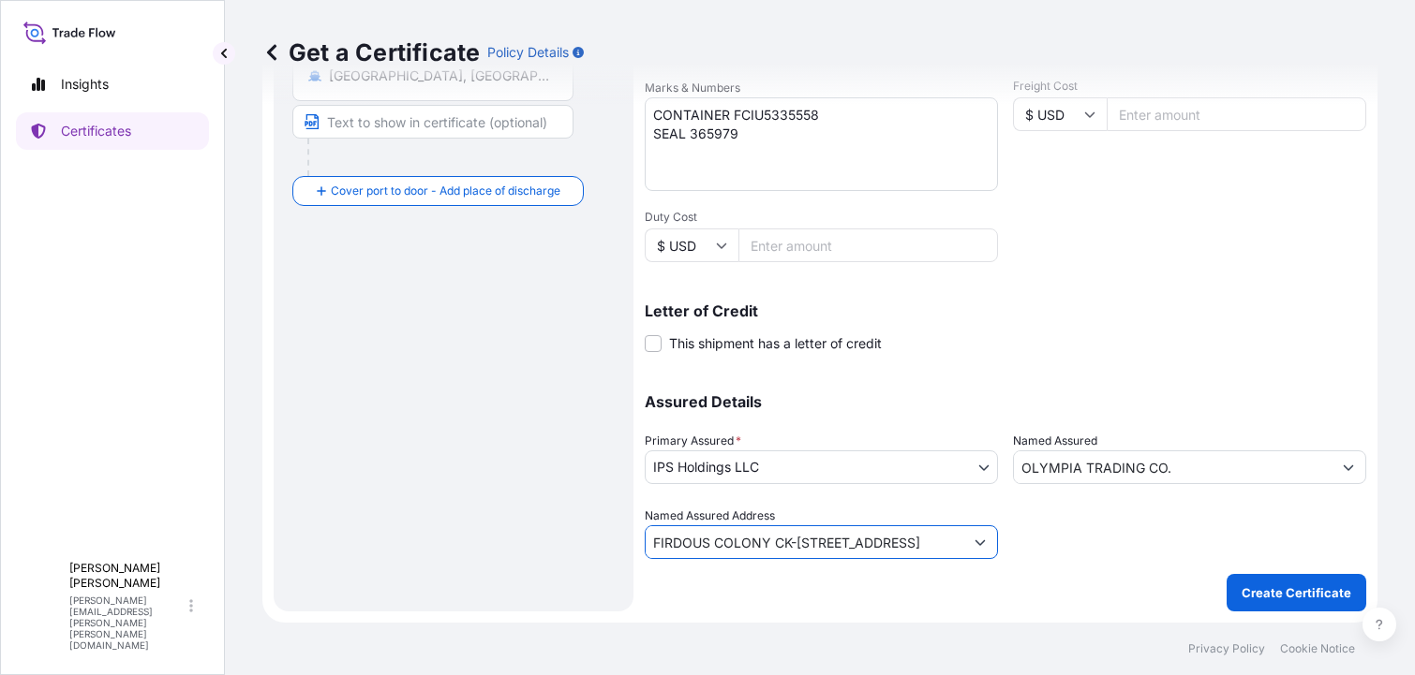
scroll to position [0, 0]
type input "FIRDOUS COLONY, CK-[STREET_ADDRESS]"
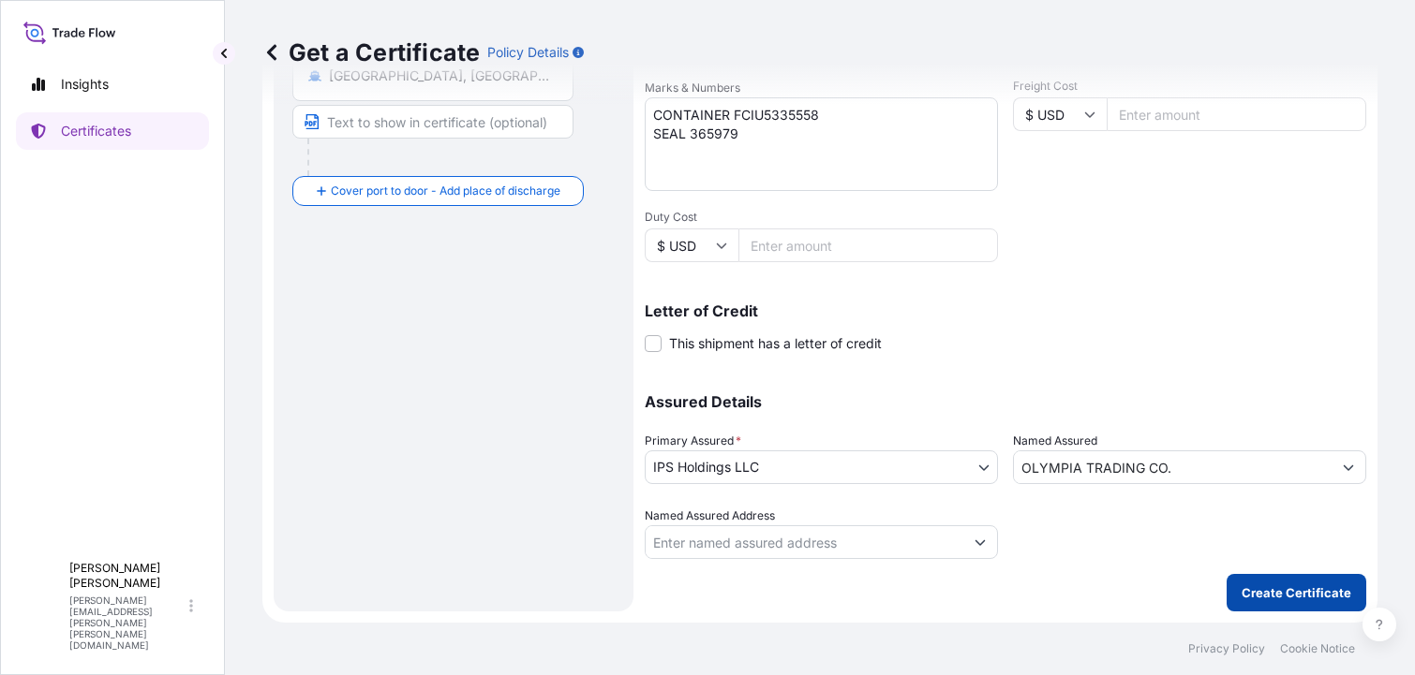
click at [1286, 590] on p "Create Certificate" at bounding box center [1296, 593] width 110 height 19
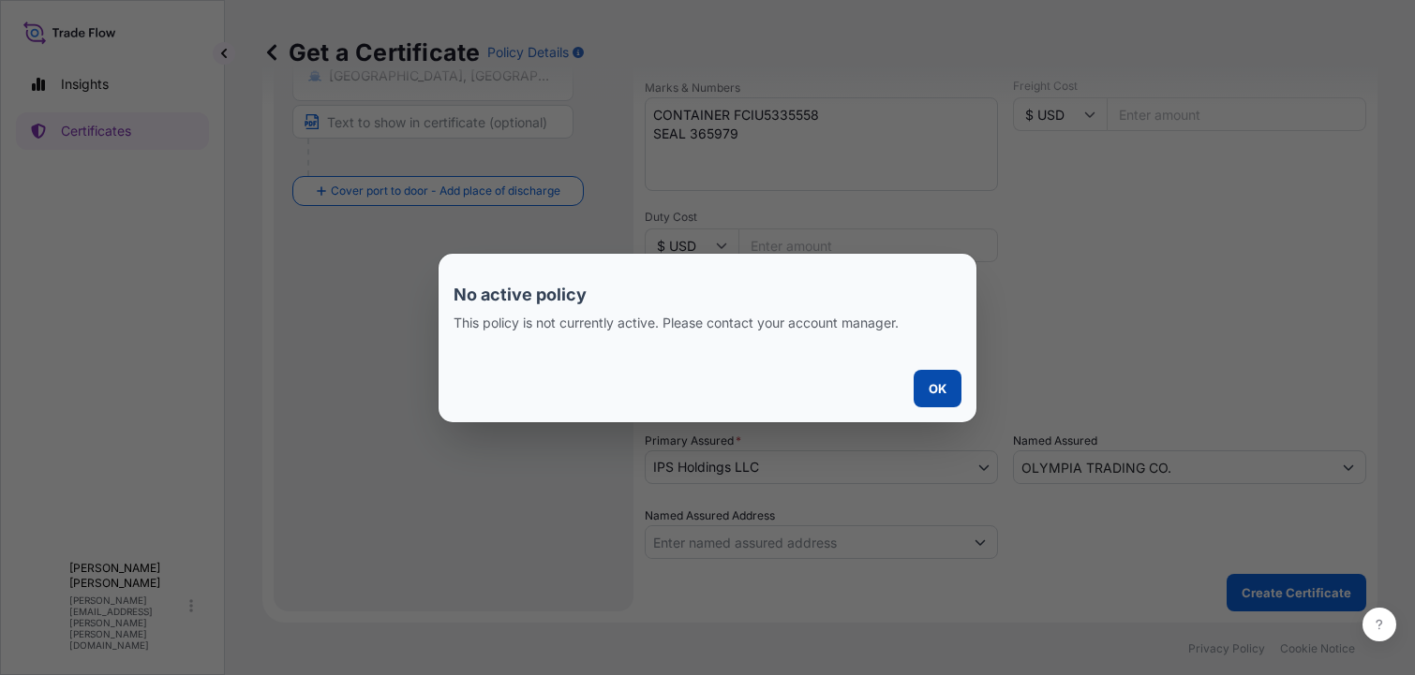
click at [933, 391] on p "OK" at bounding box center [937, 388] width 18 height 19
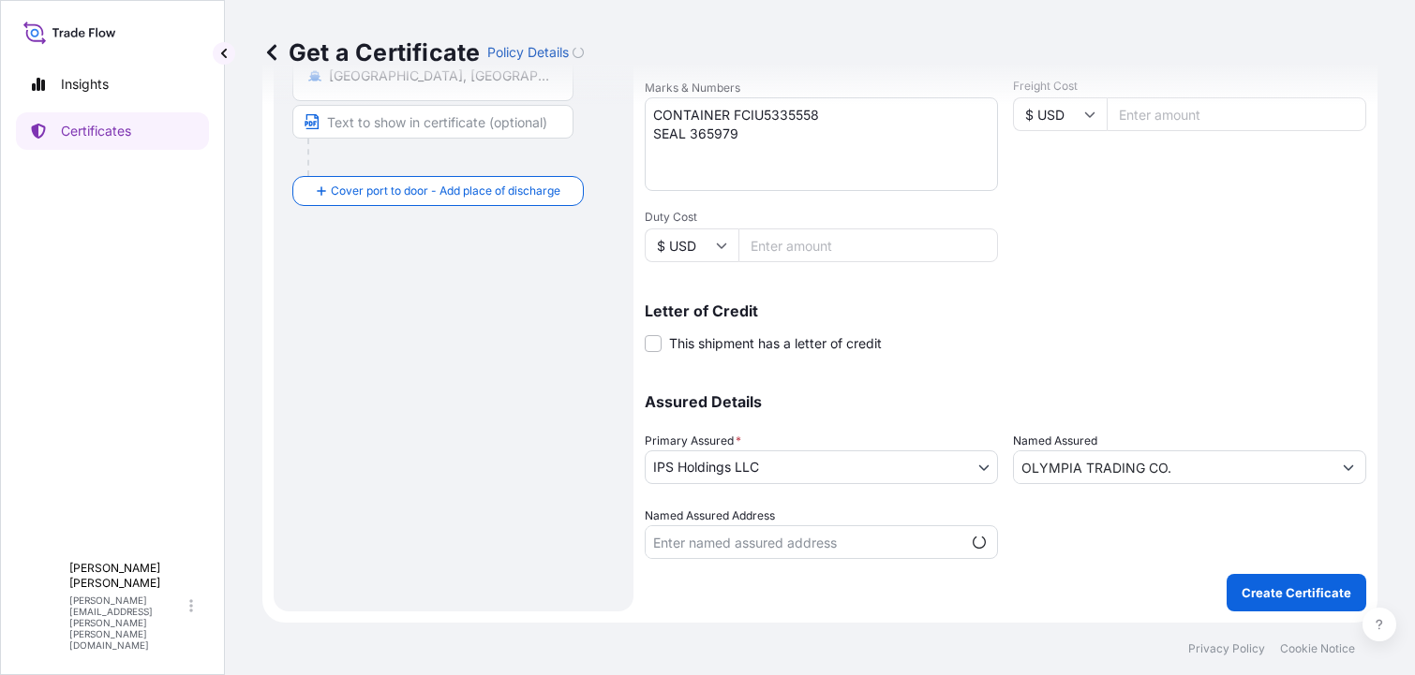
scroll to position [448, 0]
